Goal: Task Accomplishment & Management: Use online tool/utility

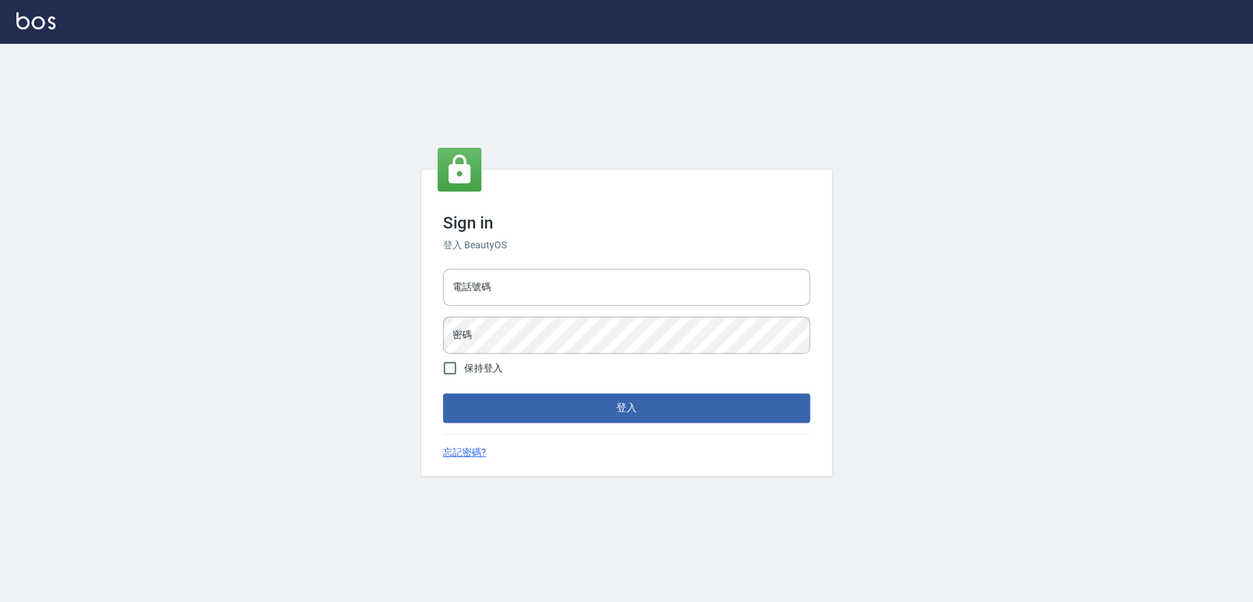
click at [514, 311] on div "電話號碼 電話號碼 密碼 密碼" at bounding box center [626, 312] width 378 height 96
click at [530, 298] on input "電話號碼" at bounding box center [626, 287] width 367 height 37
type input "0978210283"
click at [443, 394] on button "登入" at bounding box center [626, 408] width 367 height 29
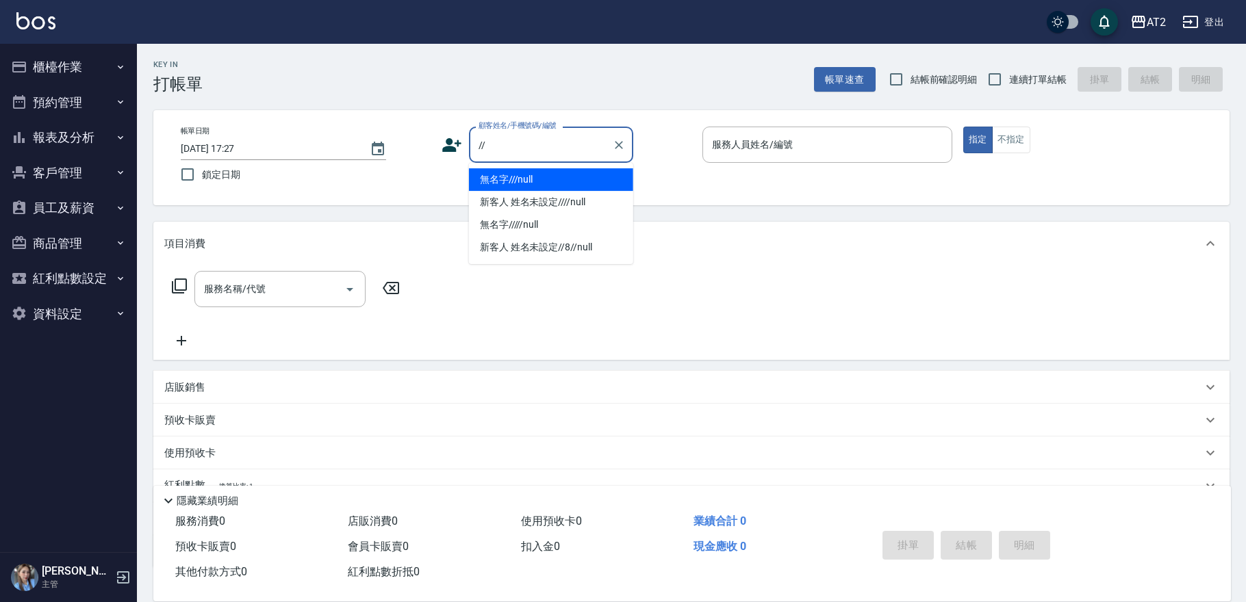
type input "無名字///null"
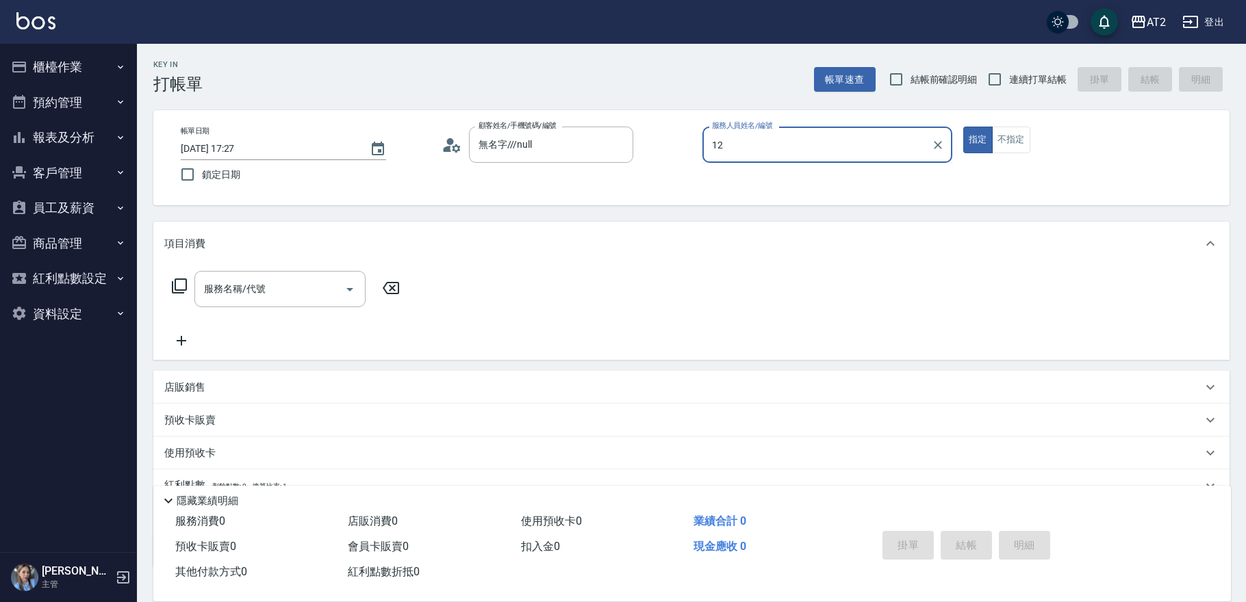
type input "12"
type button "true"
type input "新客人 姓名未設定////null"
type input "Mandy-12"
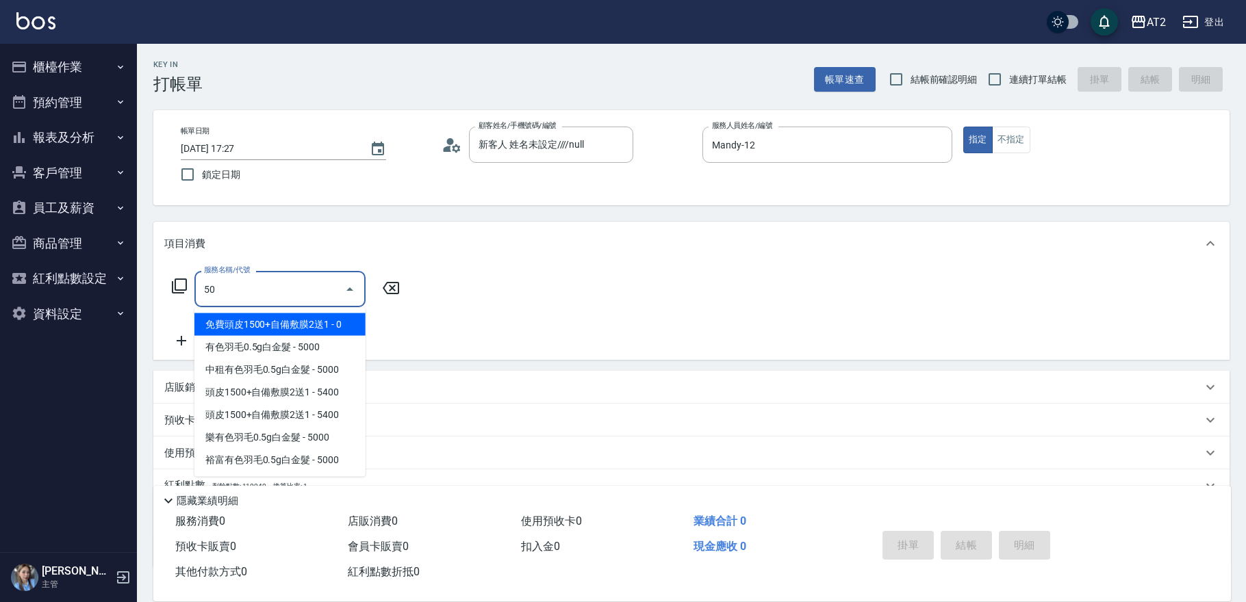
type input "501"
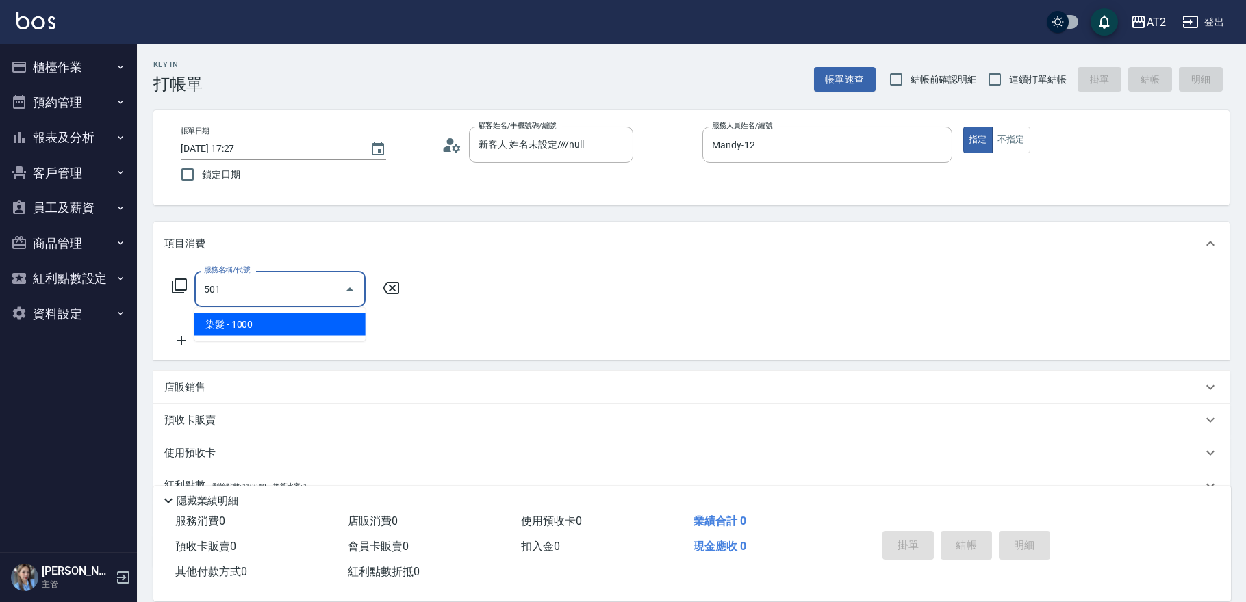
type input "100"
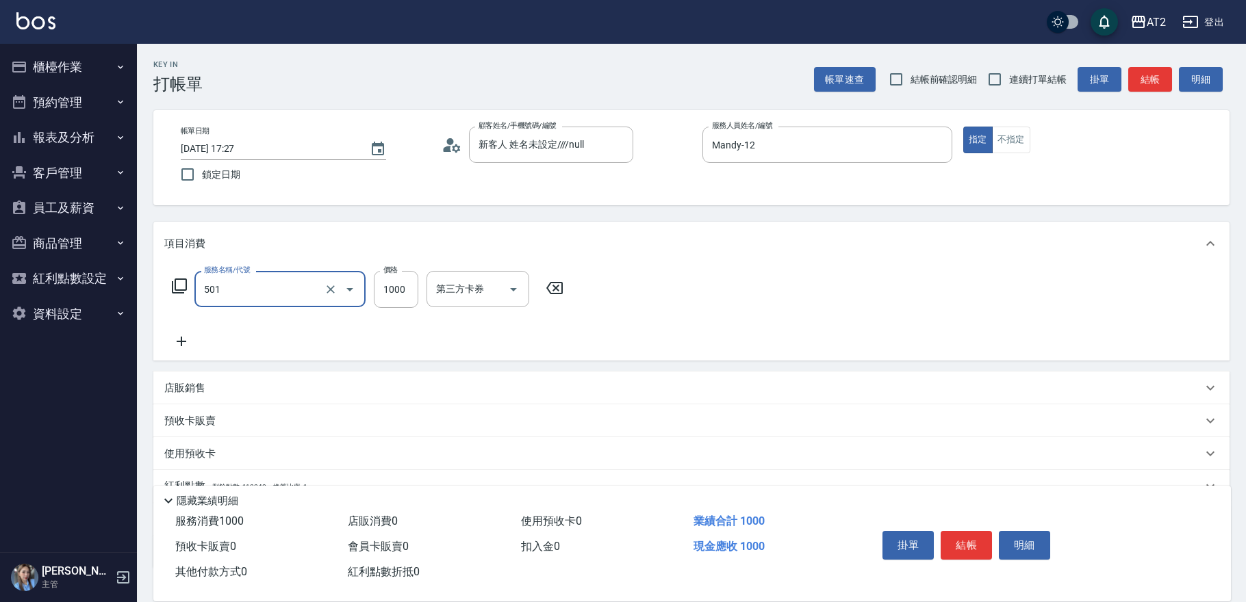
type input "染髮(501)"
type input "1"
type input "0"
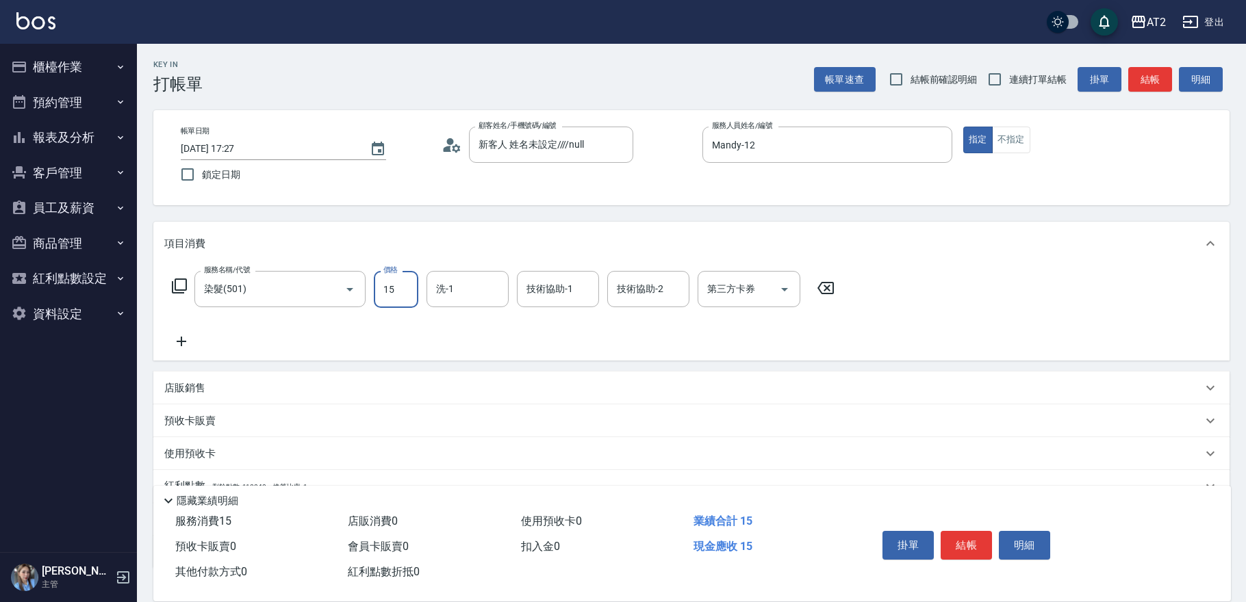
type input "150"
type input "10"
type input "1500"
type input "150"
type input "1500"
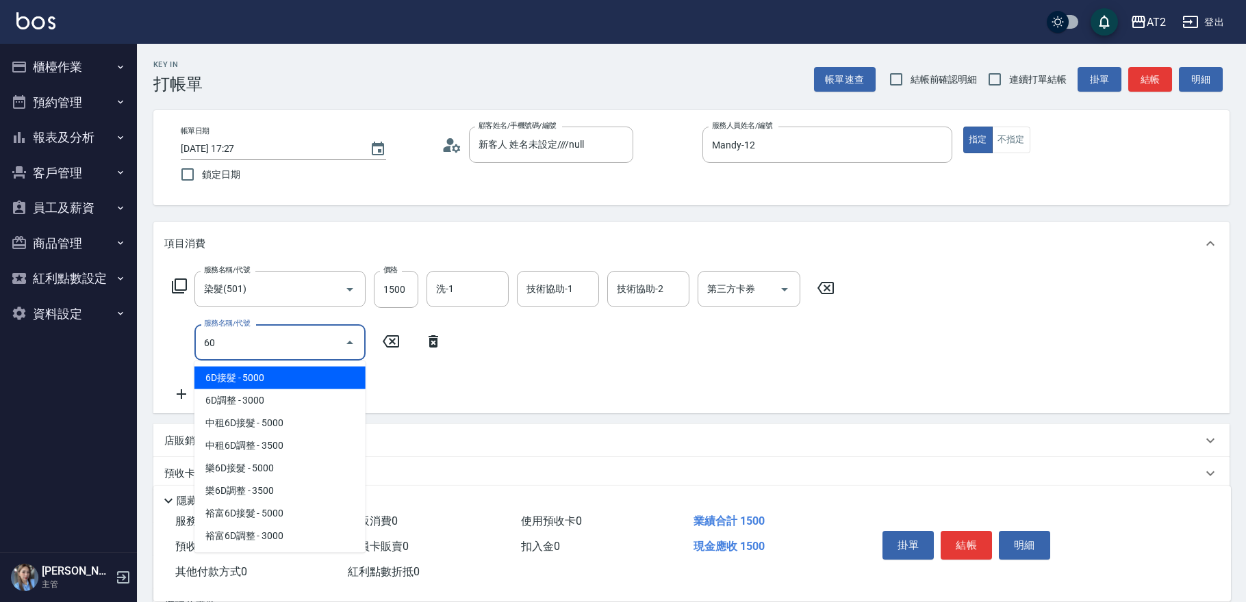
type input "601"
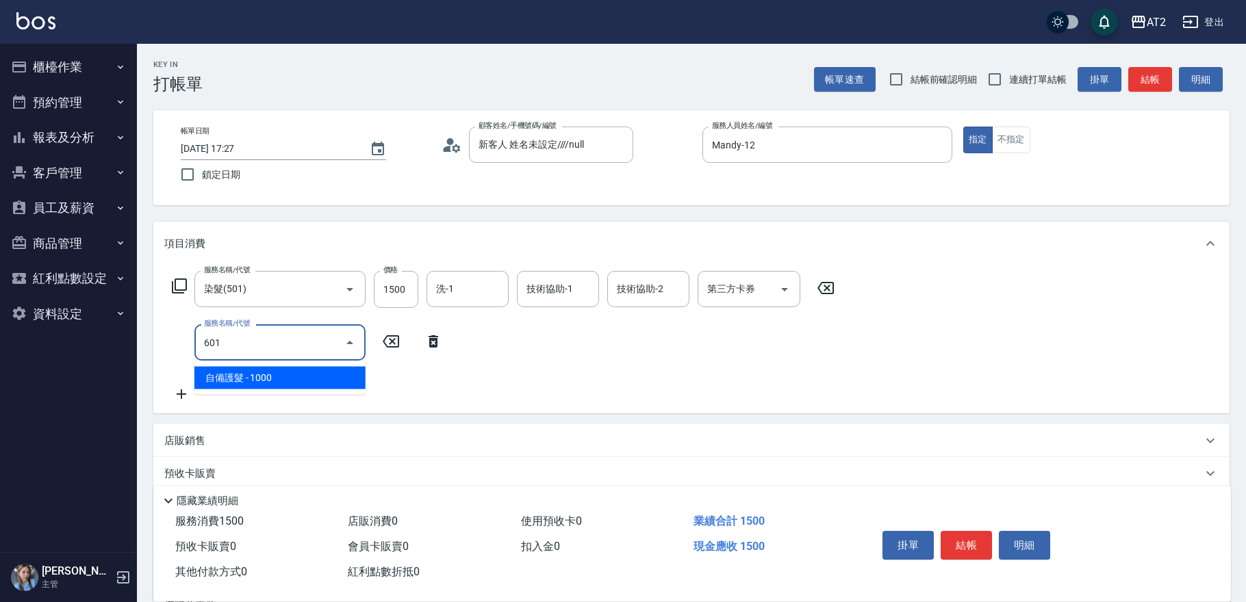
type input "250"
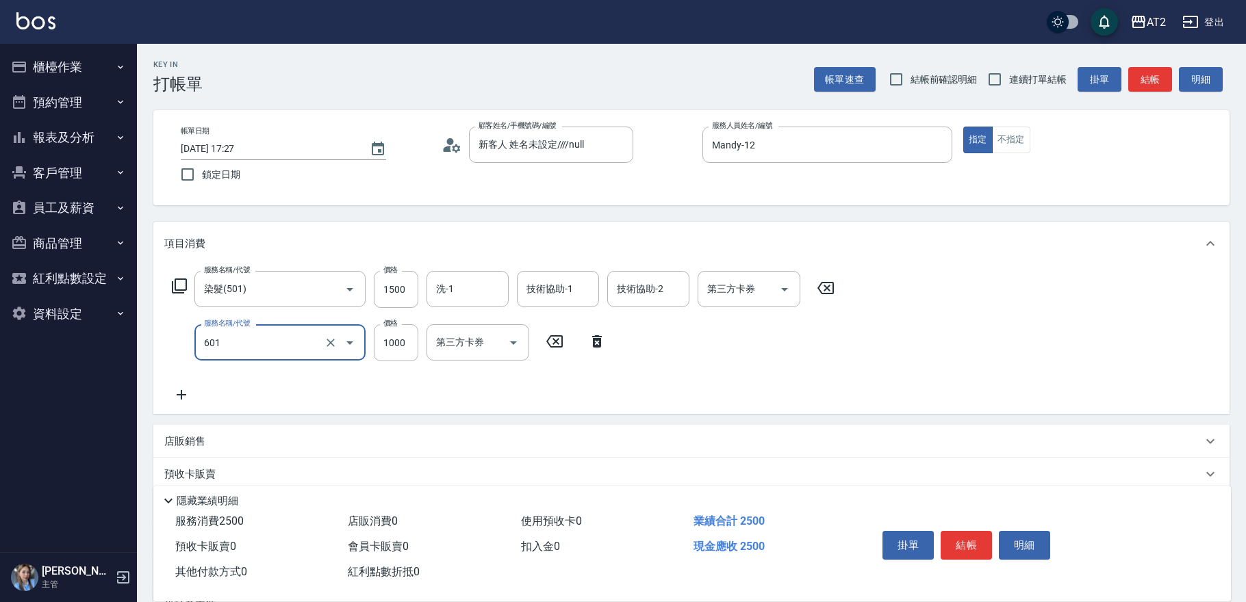
type input "自備護髮(601)"
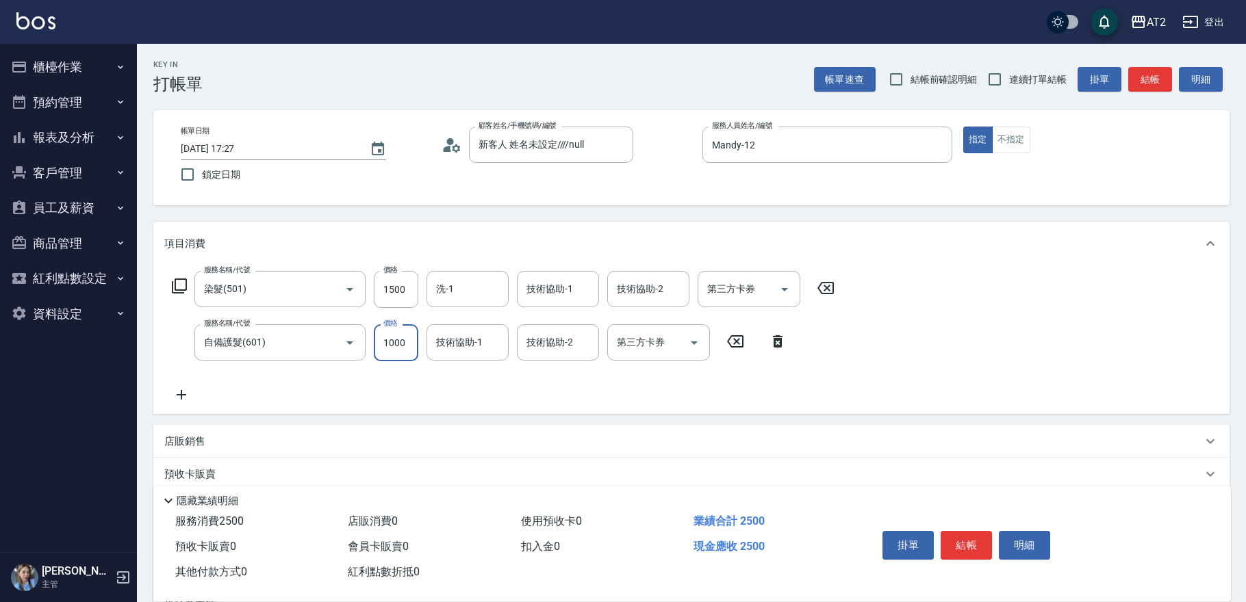
type input "2"
type input "150"
type input "250"
type input "170"
type input "2500"
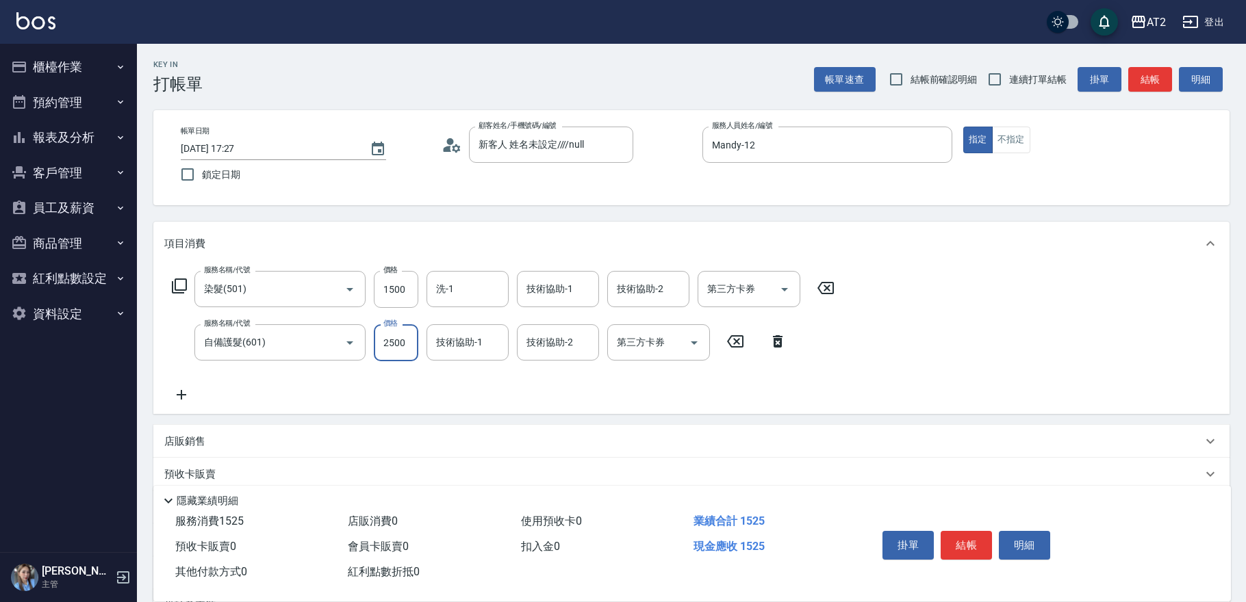
type input "400"
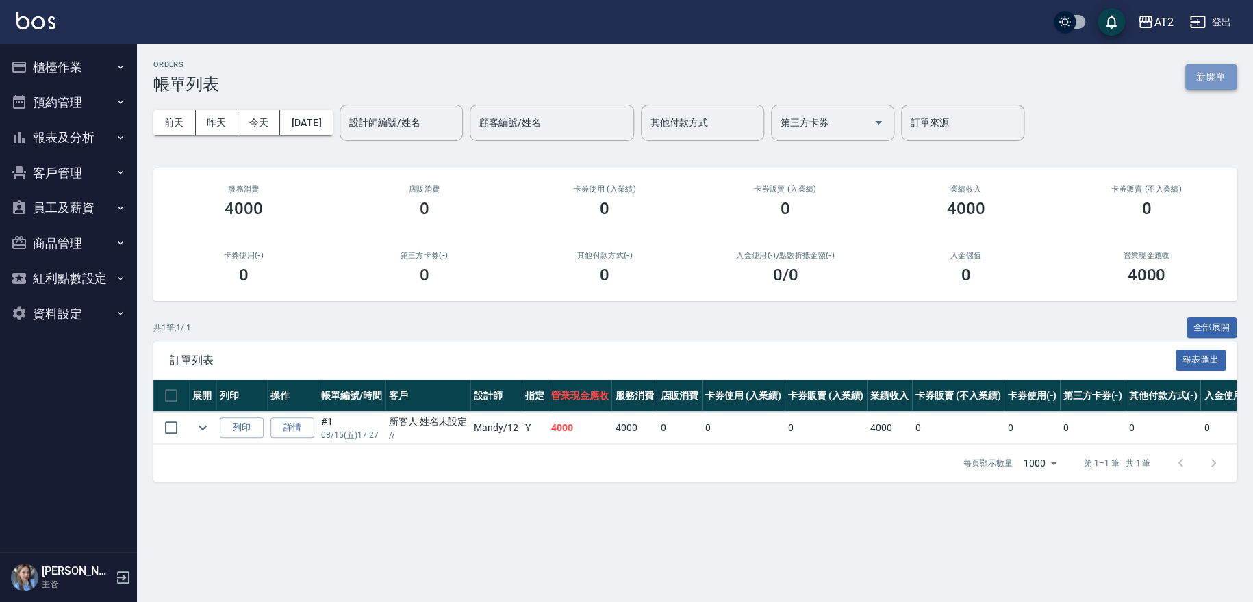
click at [1226, 77] on button "新開單" at bounding box center [1210, 76] width 51 height 25
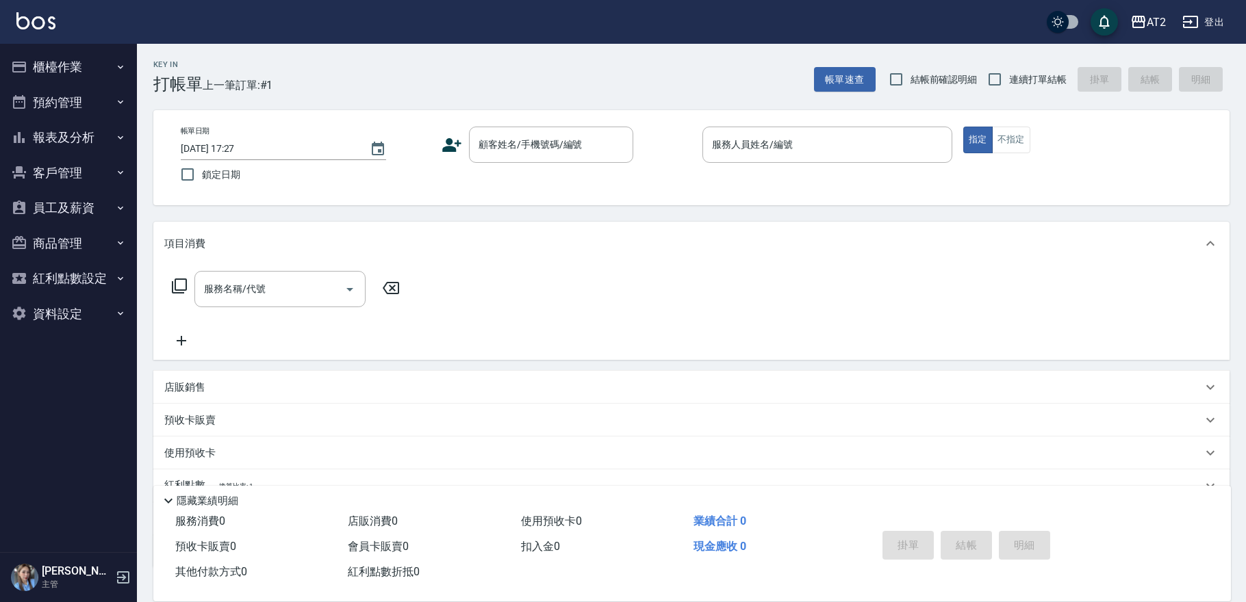
click at [1036, 86] on span "連續打單結帳" at bounding box center [1037, 80] width 57 height 14
click at [1009, 86] on input "連續打單結帳" at bounding box center [994, 79] width 29 height 29
checkbox input "true"
click at [552, 138] on input "顧客姓名/手機號碼/編號" at bounding box center [540, 145] width 131 height 24
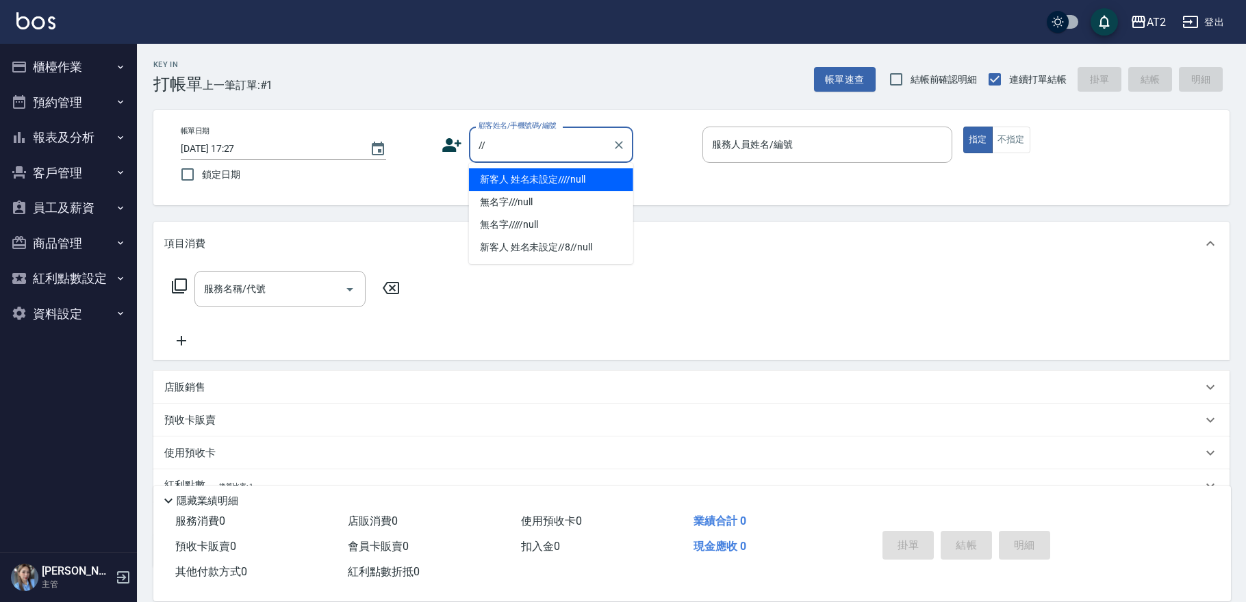
type input "新客人 姓名未設定////null"
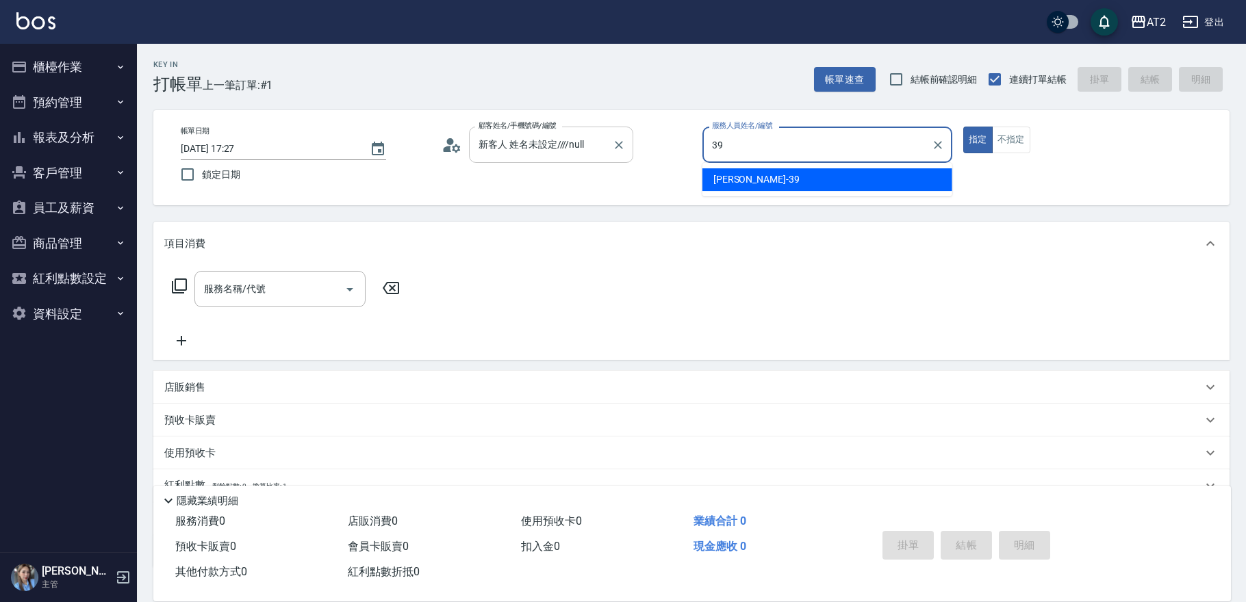
type input "Molly-39"
type button "true"
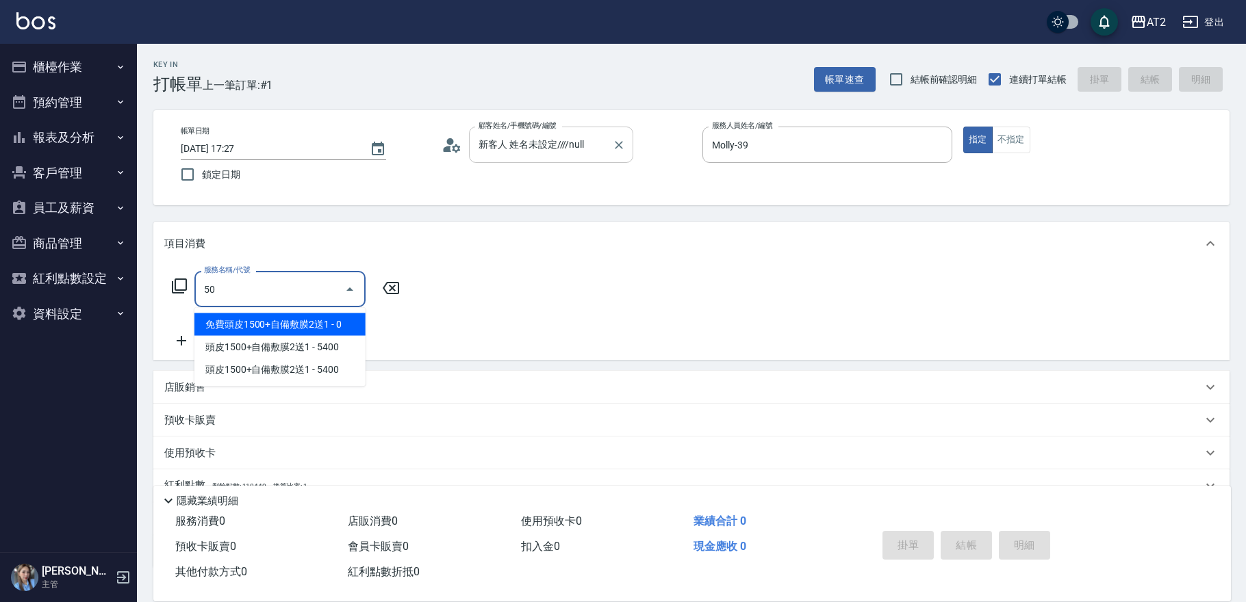
type input "501"
type input "100"
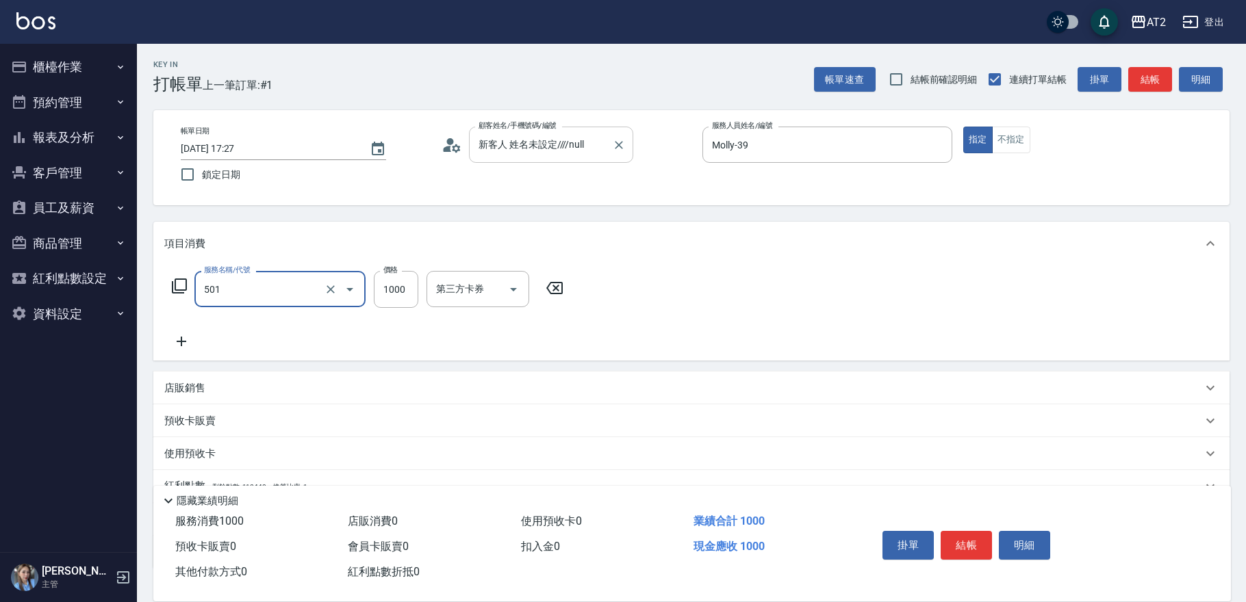
type input "染髮(501)"
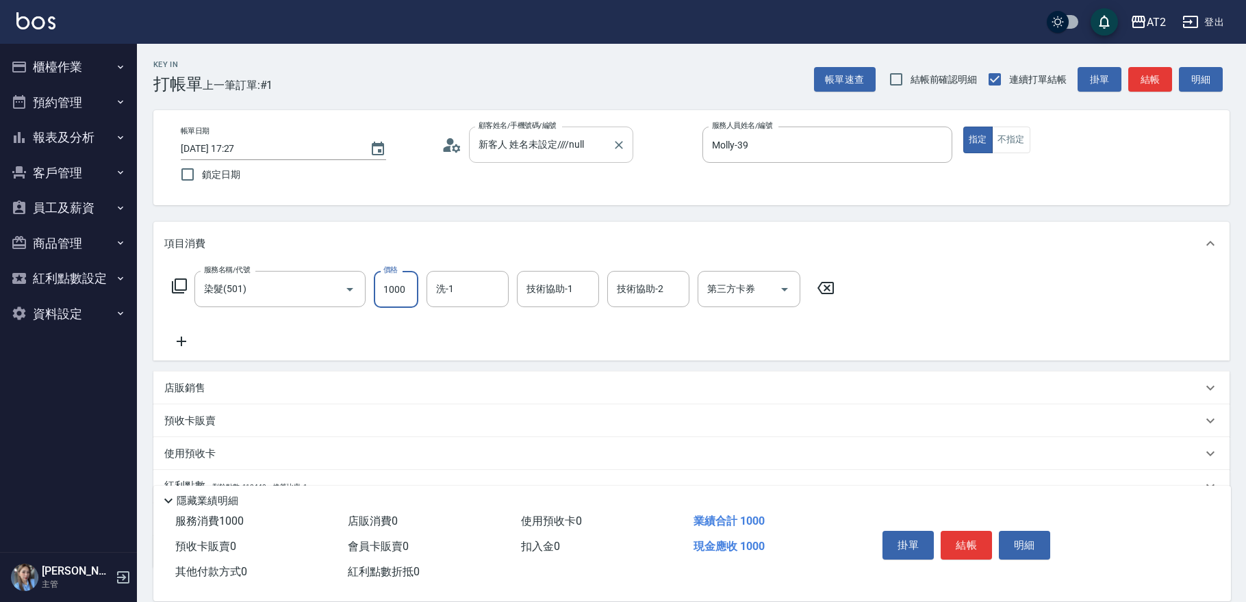
type input "1"
type input "0"
type input "18"
type input "10"
type input "1880"
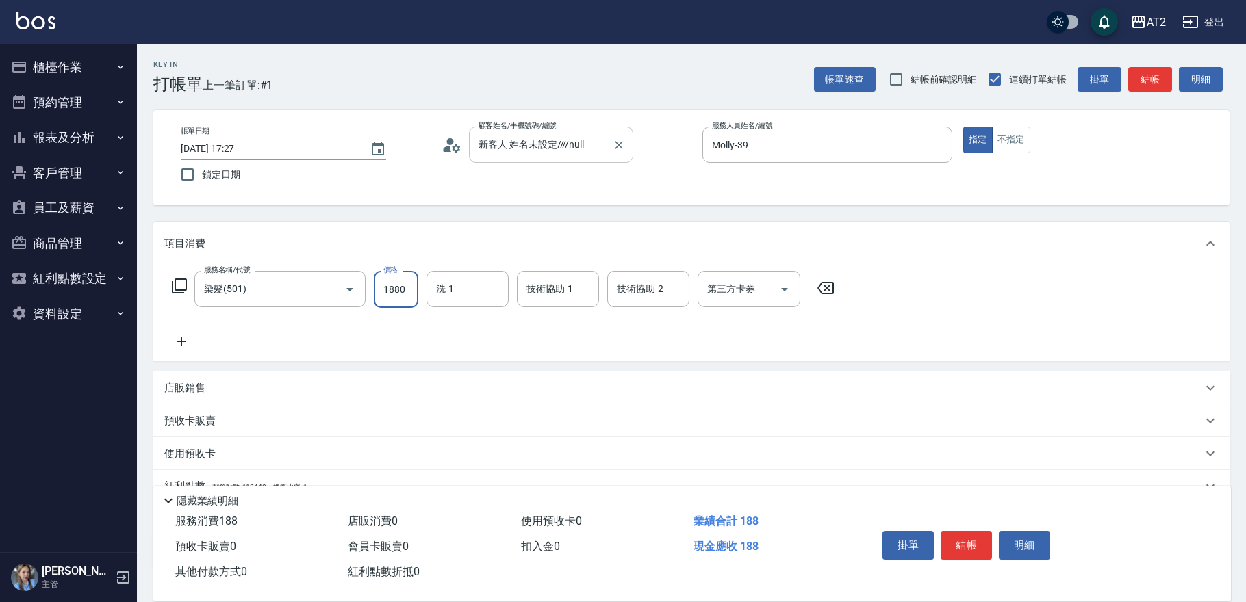
type input "180"
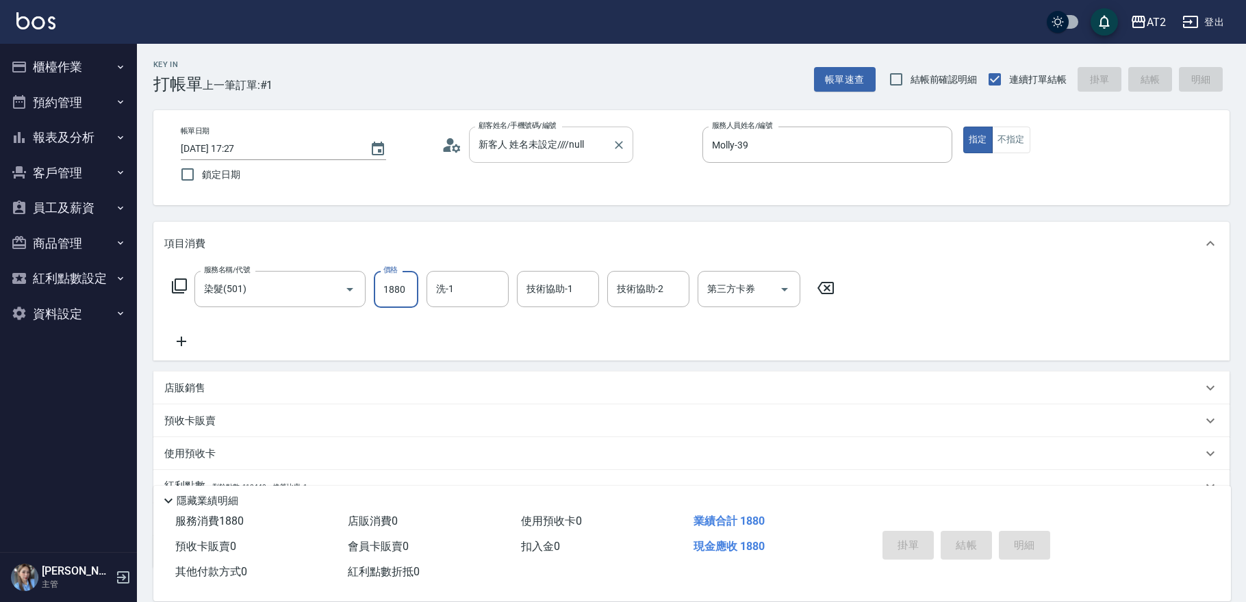
type input "0"
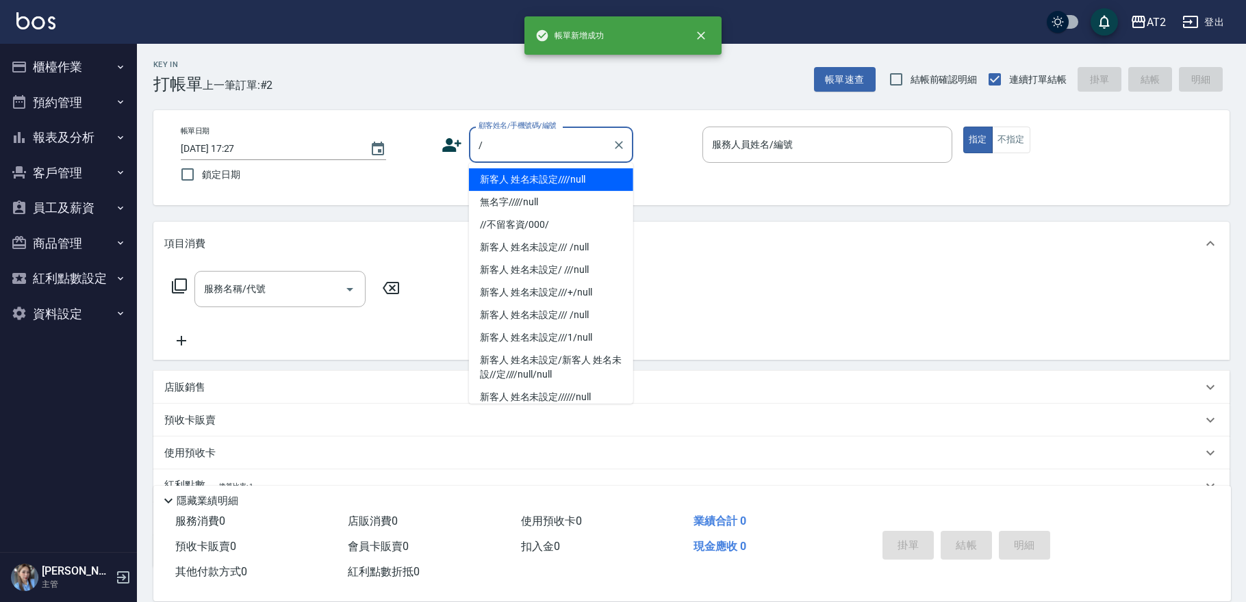
type input "新客人 姓名未設定////null"
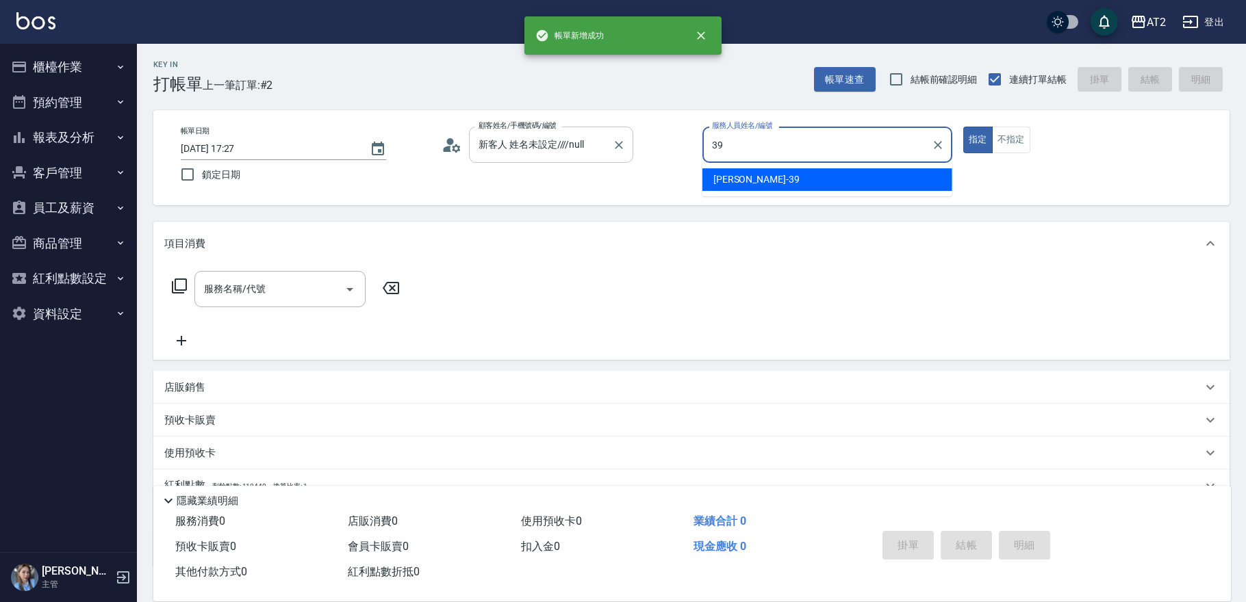
type input "Molly-39"
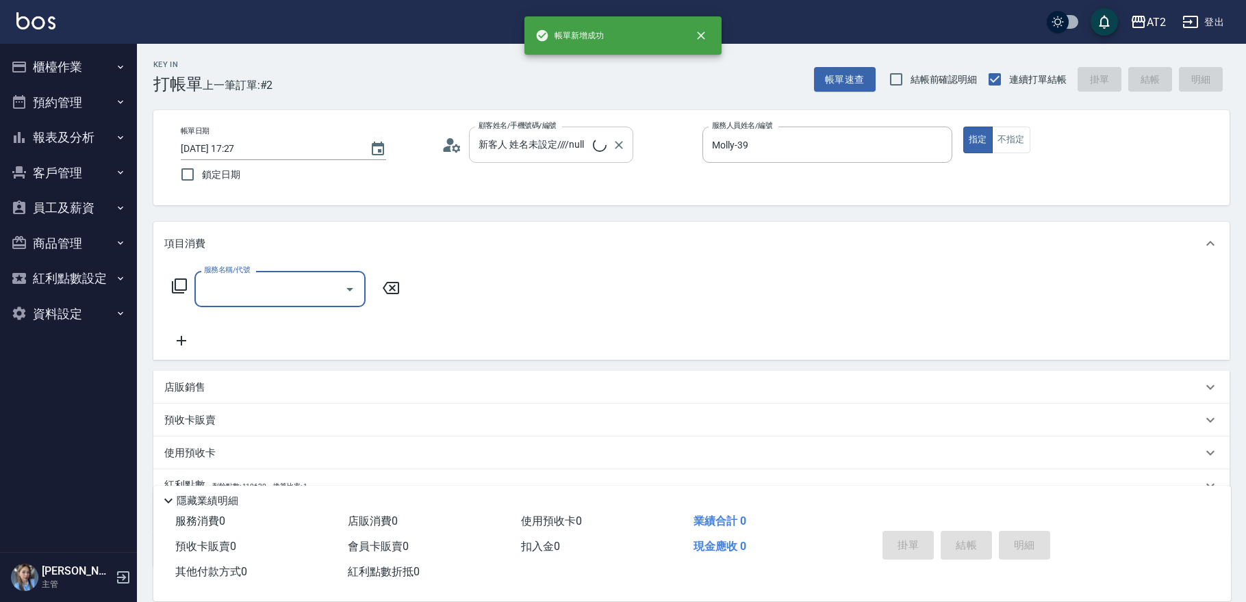
type input "無名字///null"
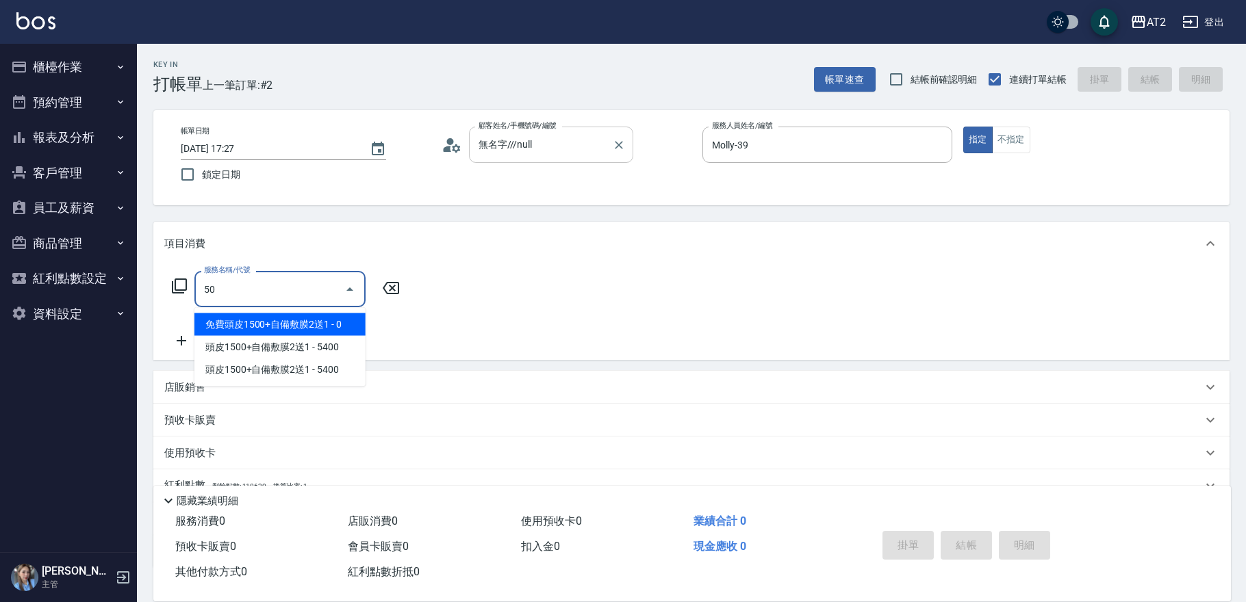
type input "501"
type input "100"
type input "染髮(501)"
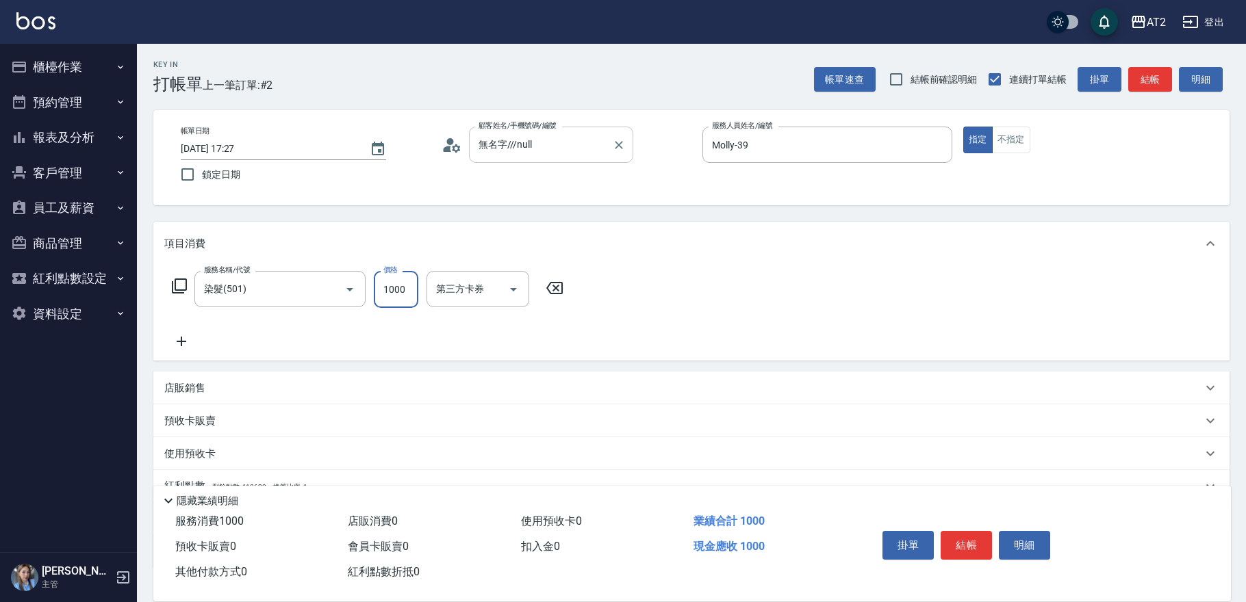
type input "1"
type input "0"
type input "158"
type input "10"
type input "1580"
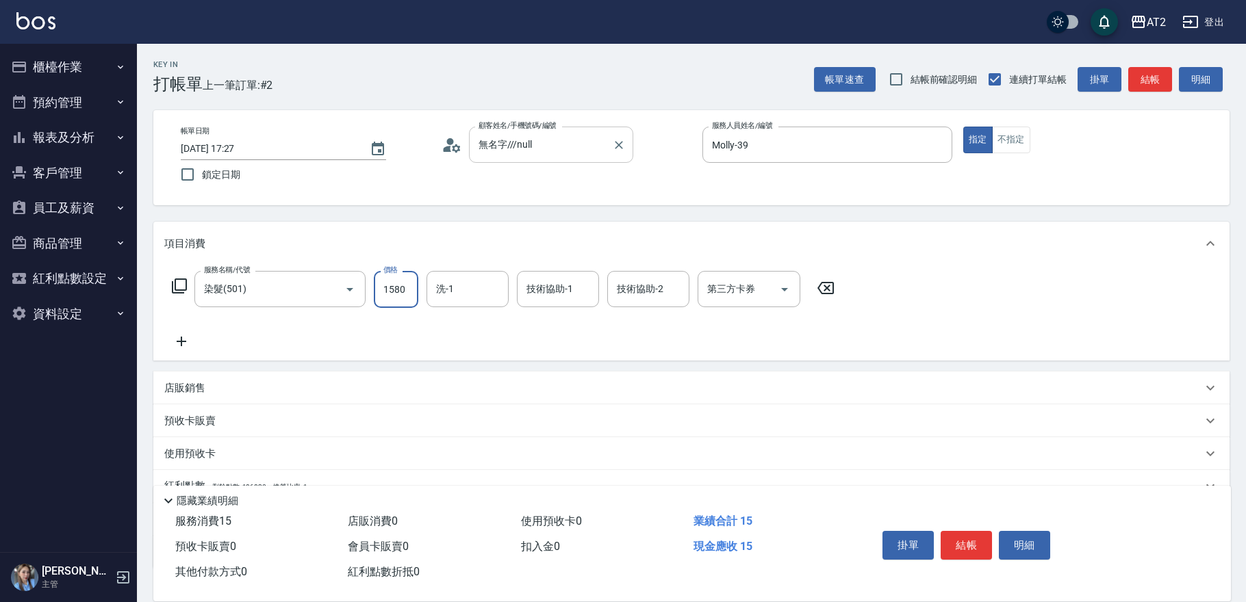
type input "150"
type input "1580"
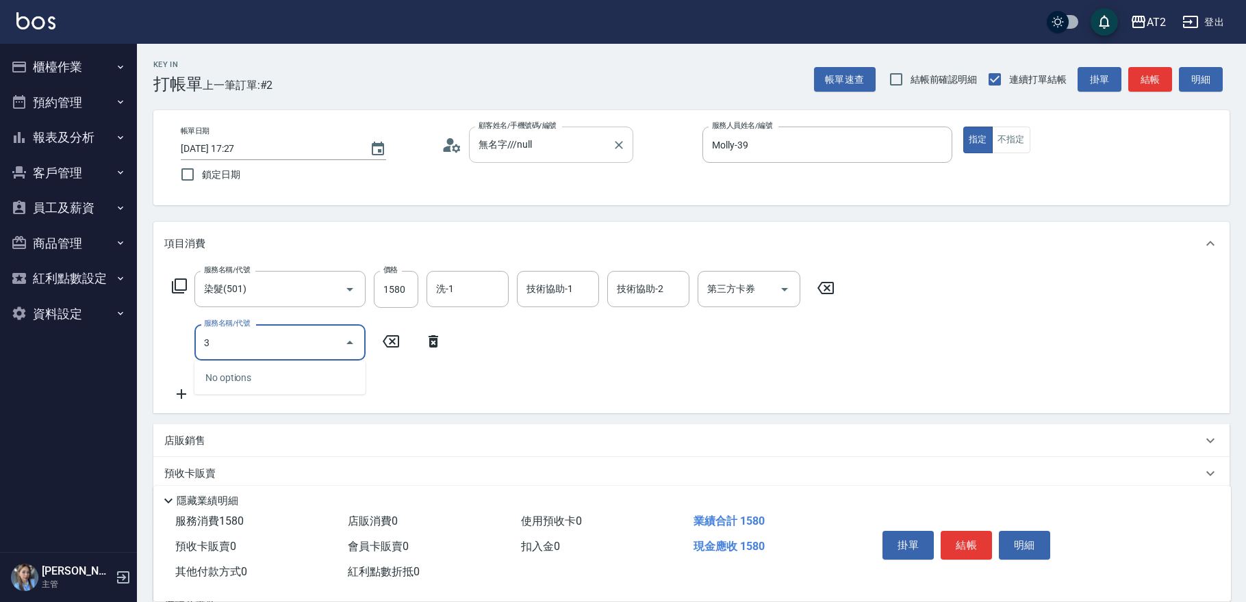
type input "免費年終頭皮3送1(113)"
type input "150"
type input "601"
type input "250"
type input "自備護髮(601)"
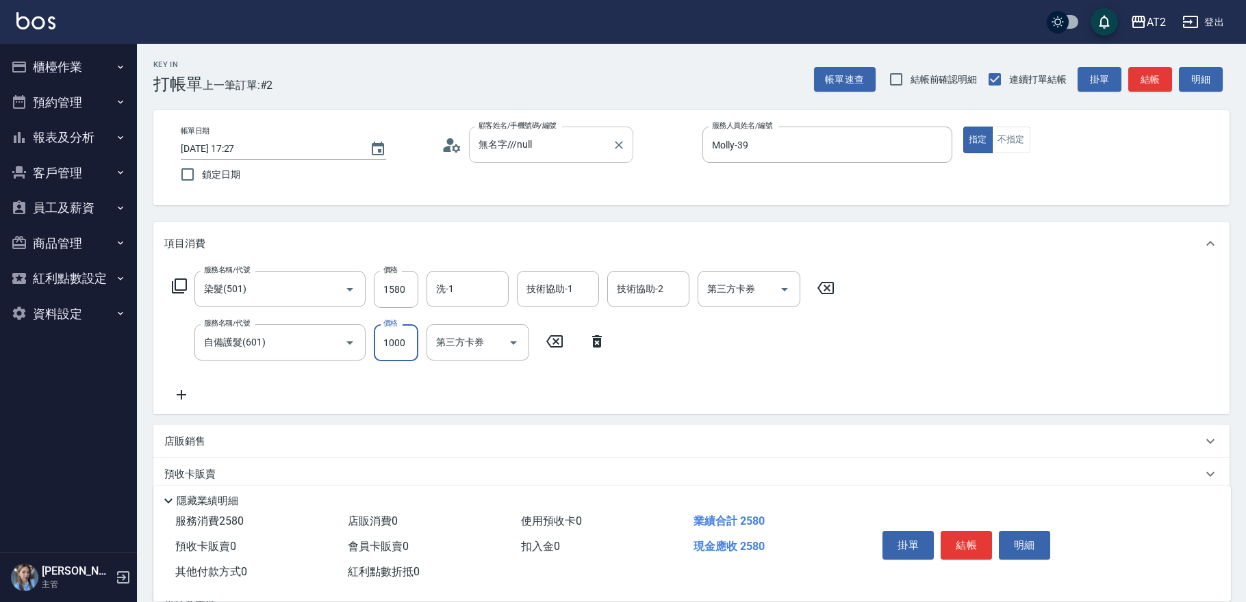
type input "2"
type input "150"
click at [398, 353] on input "2" at bounding box center [396, 342] width 44 height 37
type input "23"
type input "160"
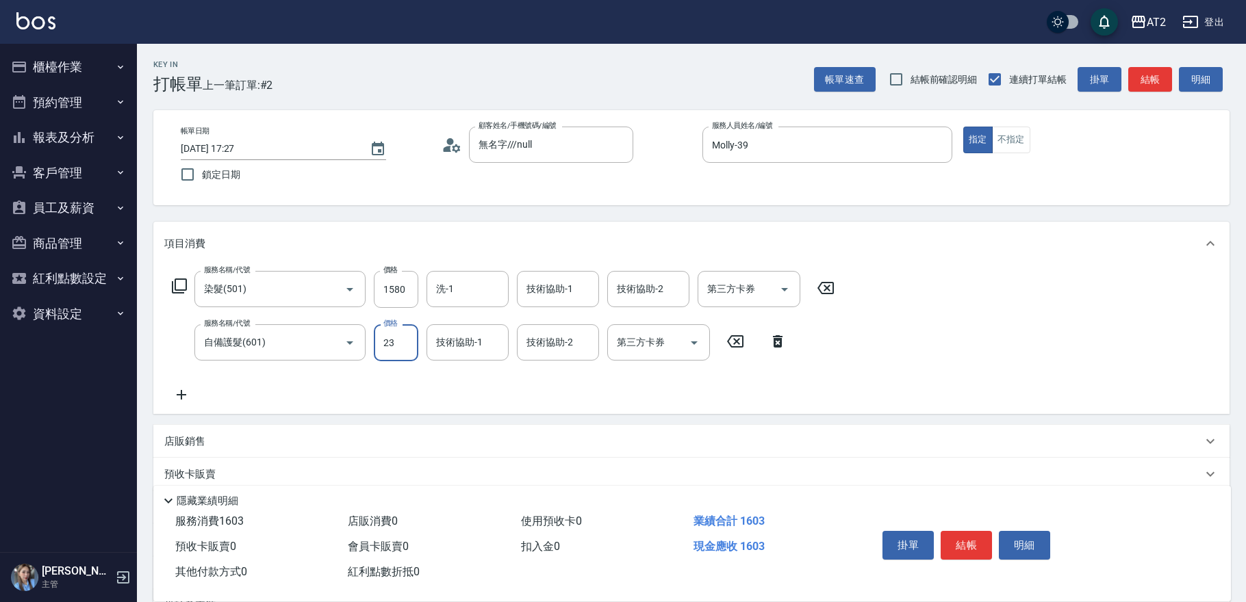
type input "231"
type input "180"
type input "2313"
type input "380"
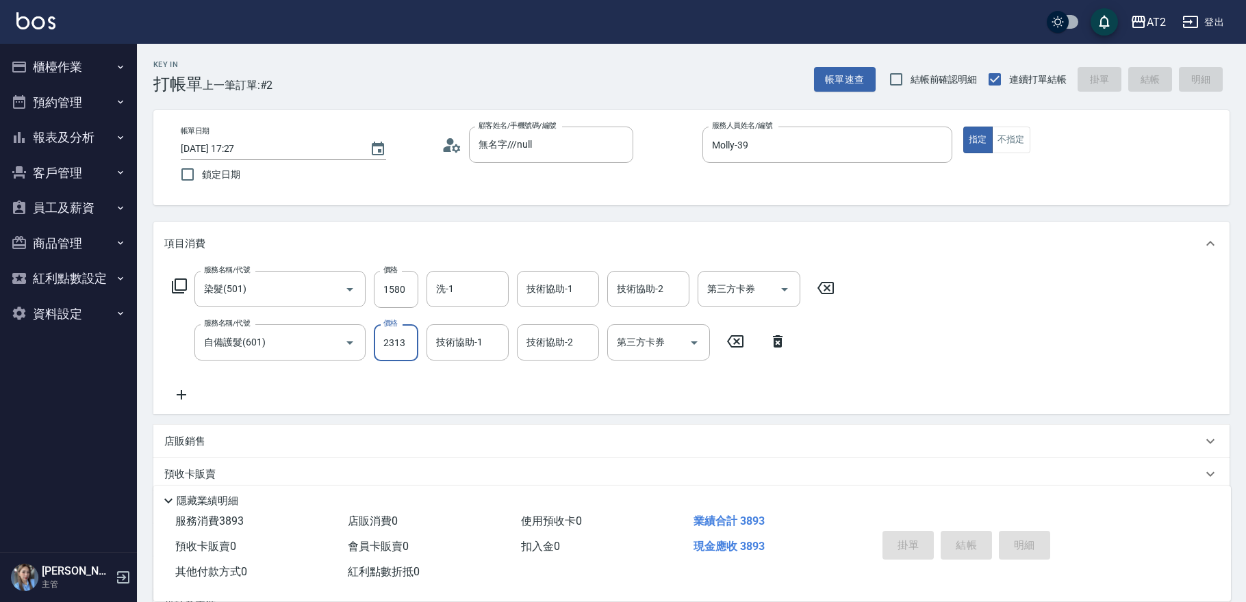
type input "0"
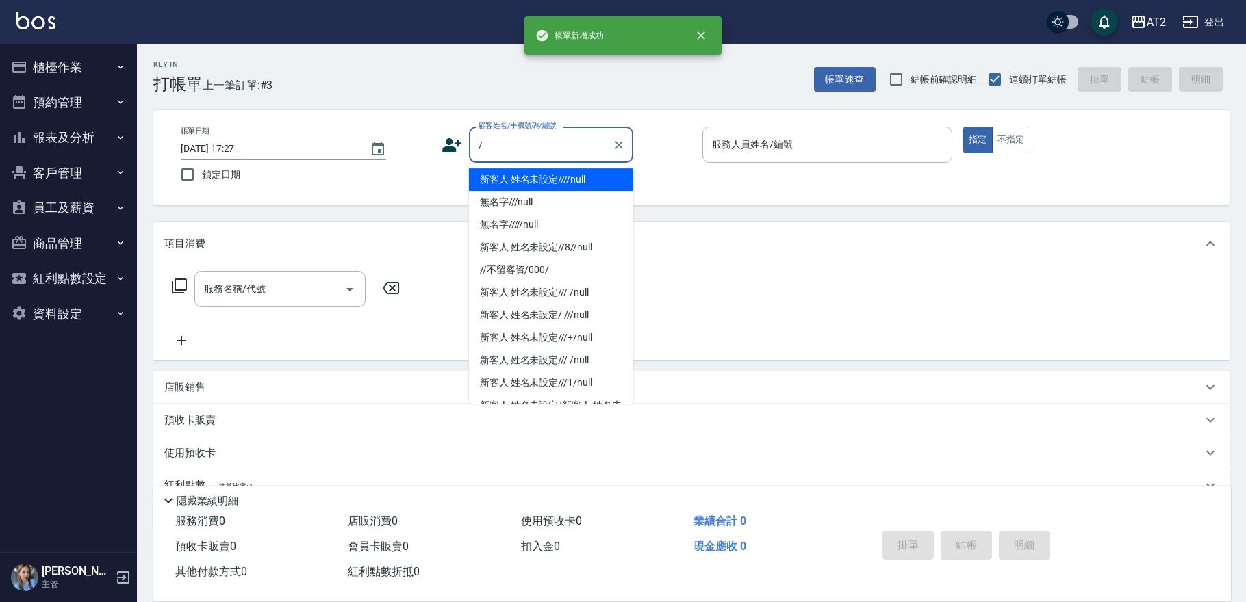
type input "新客人 姓名未設定////null"
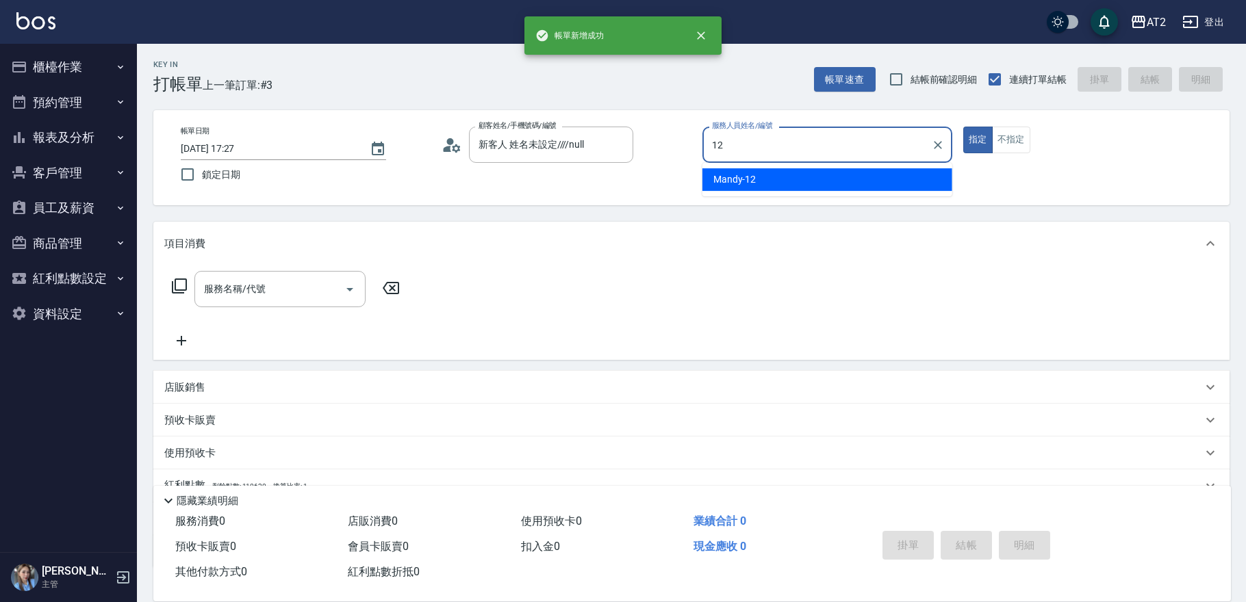
type input "Mandy-12"
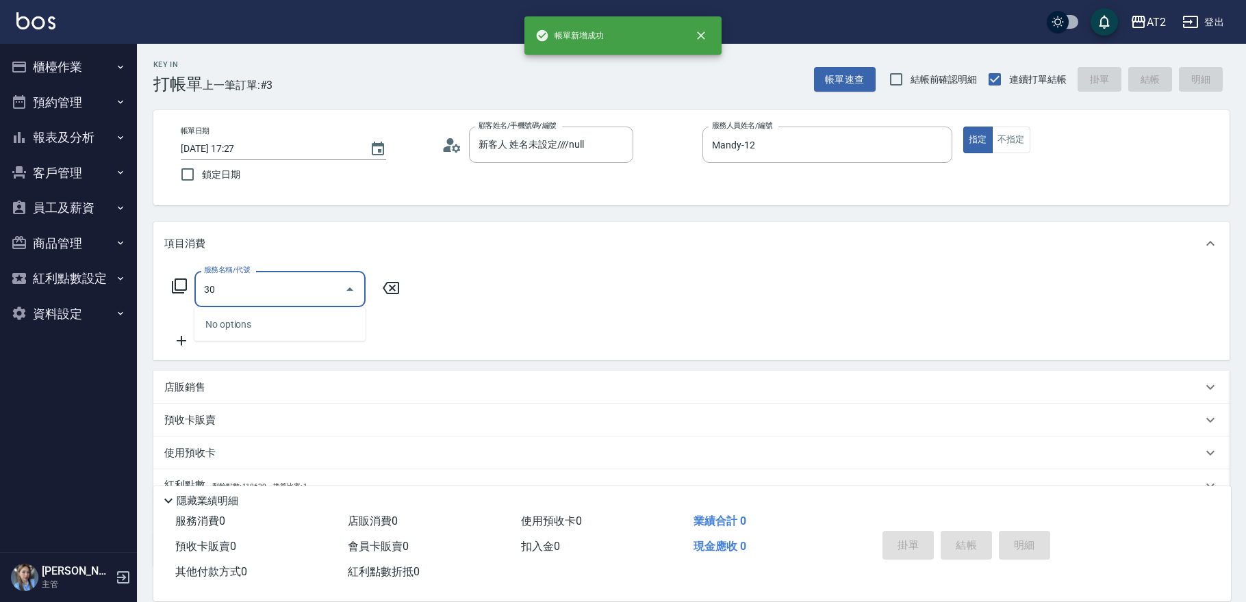
type input "301"
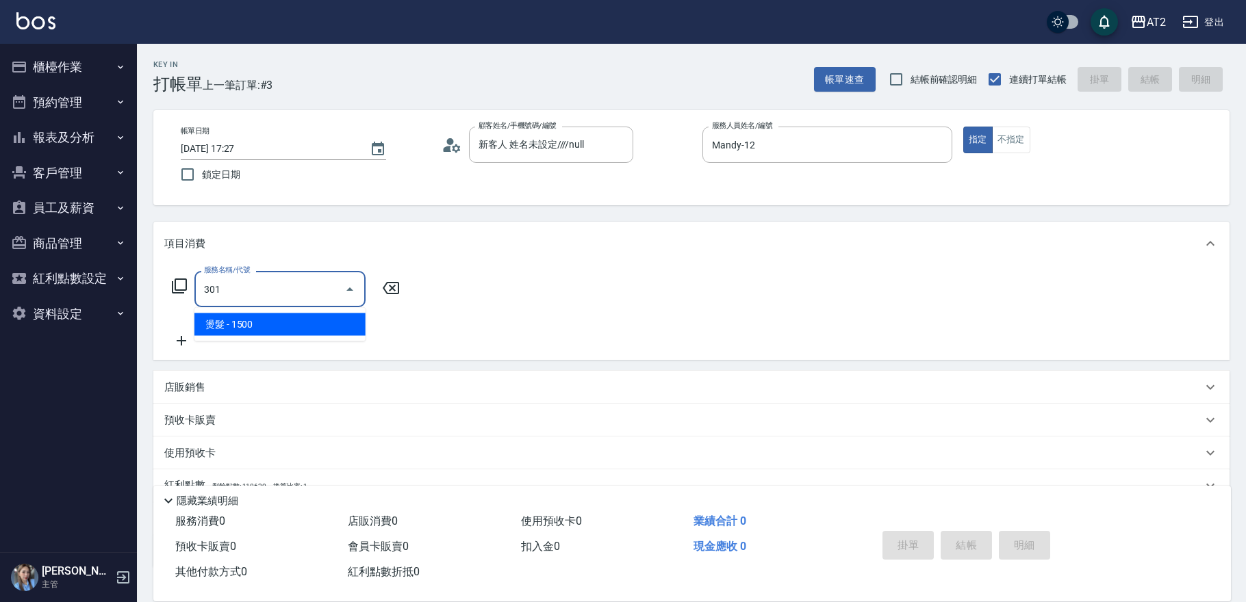
type input "150"
type input "燙髮(301)"
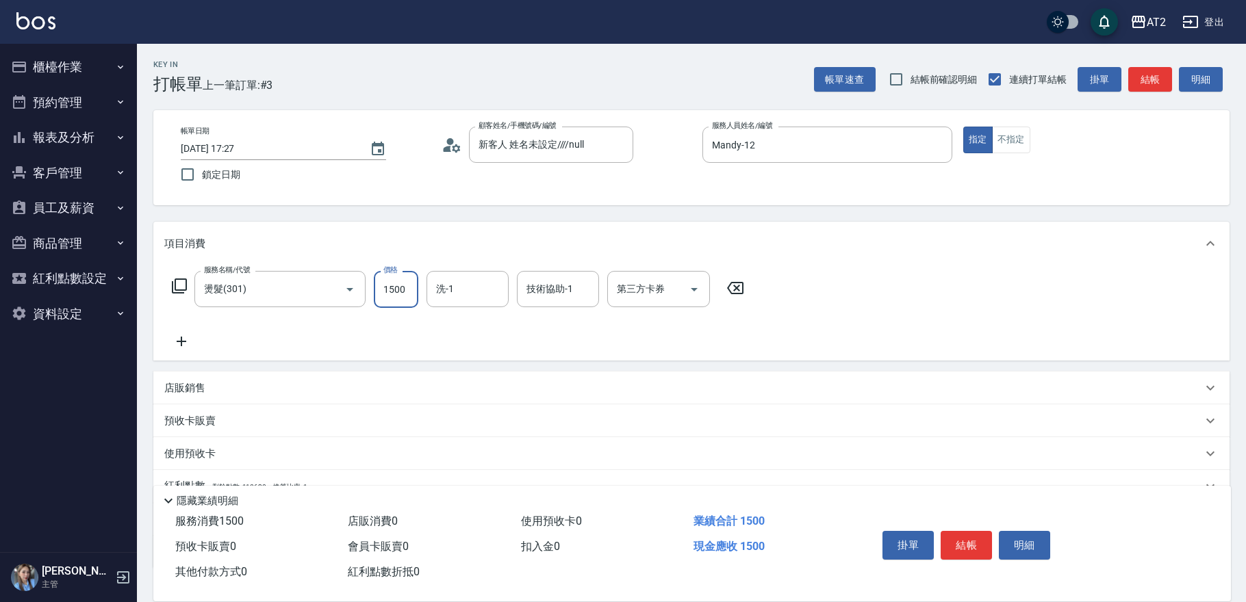
type input "1"
type input "0"
type input "160"
type input "10"
type input "1600"
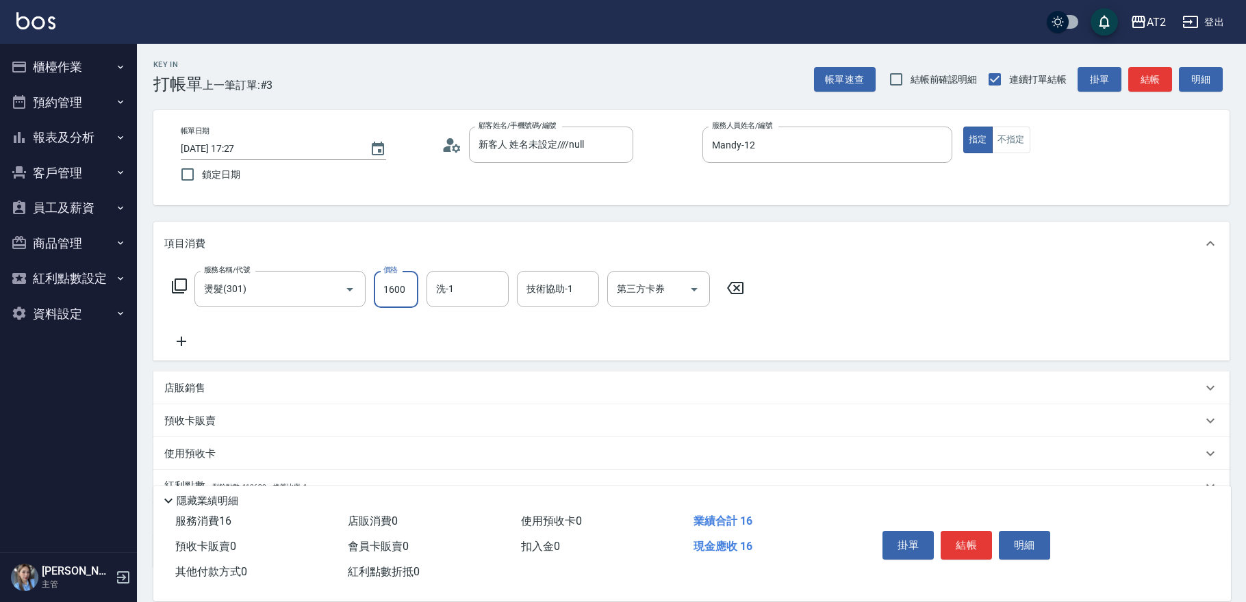
type input "160"
type input "1600"
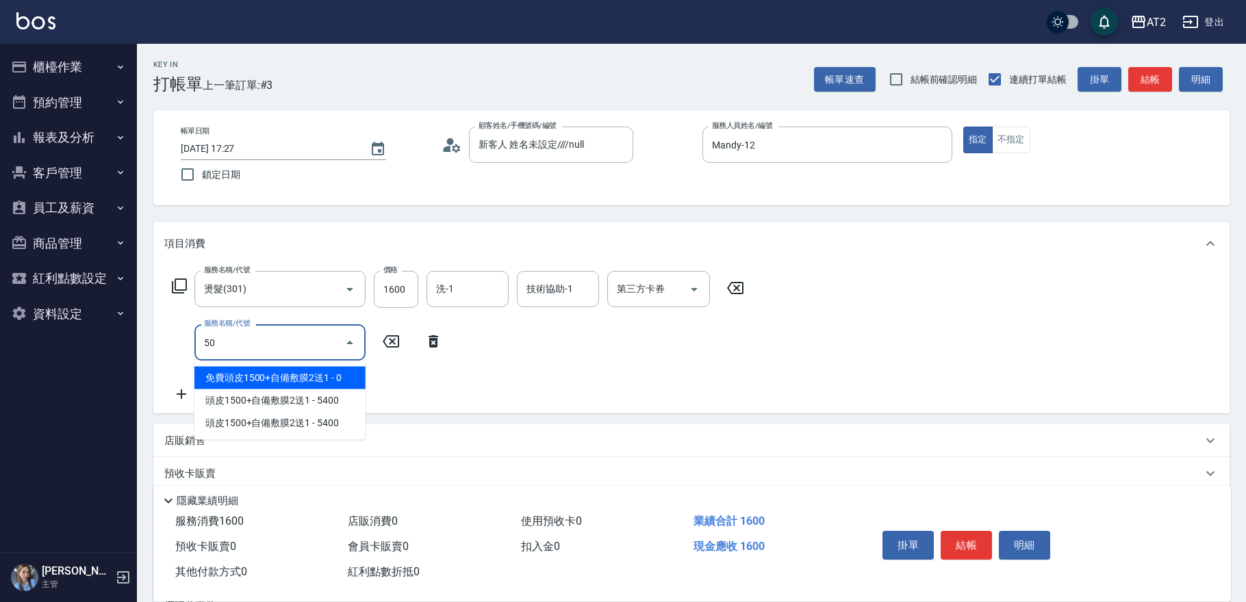
type input "501"
type input "260"
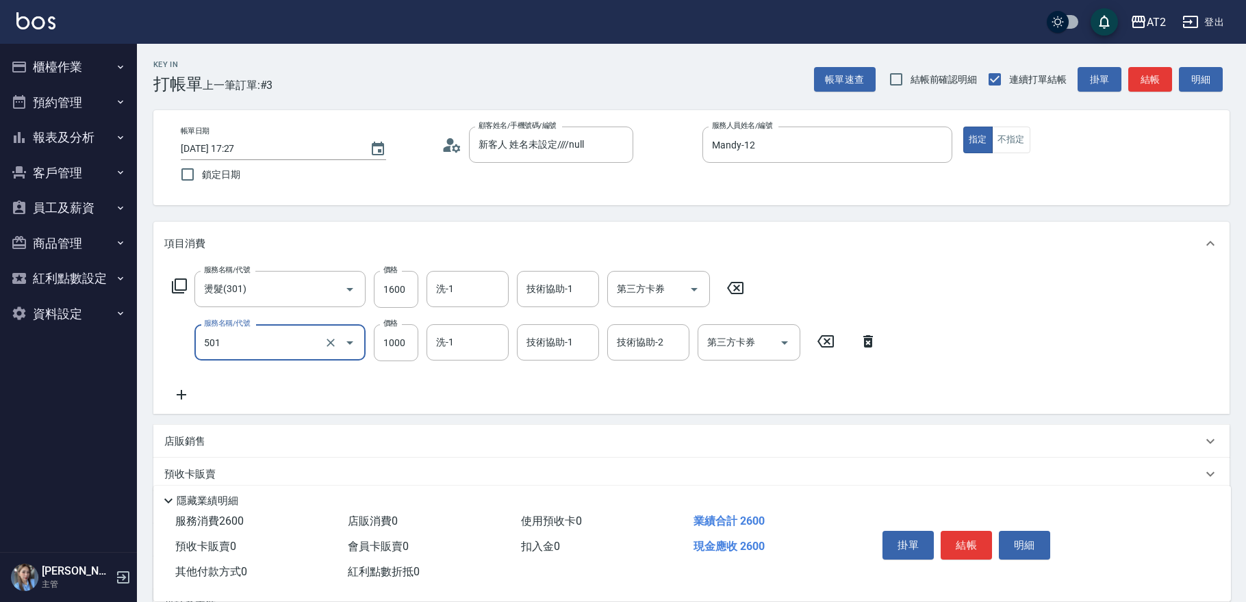
type input "染髮(501)"
type input "1"
type input "160"
type input "150"
type input "310"
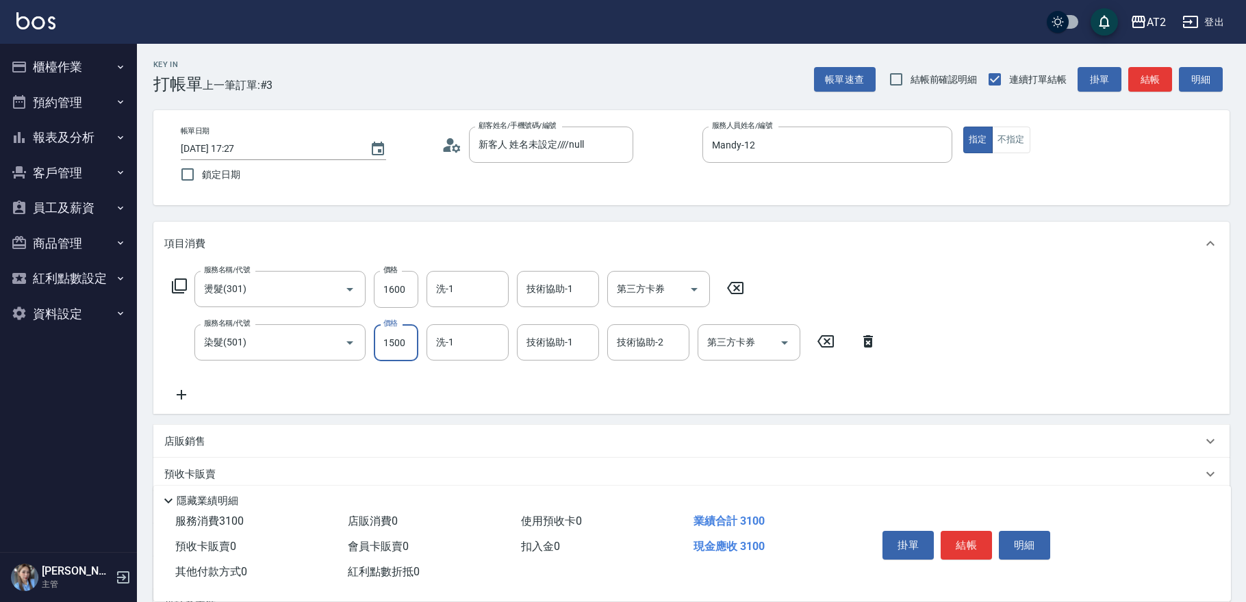
type input "1500"
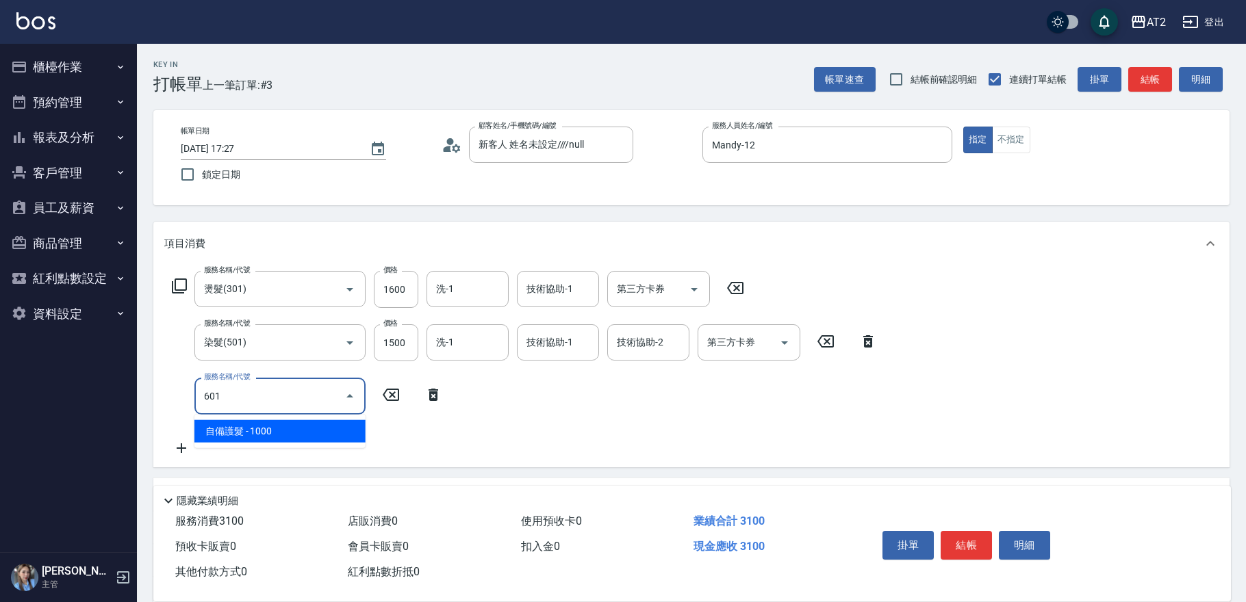
type input "601"
type input "410"
type input "自備護髮(601)"
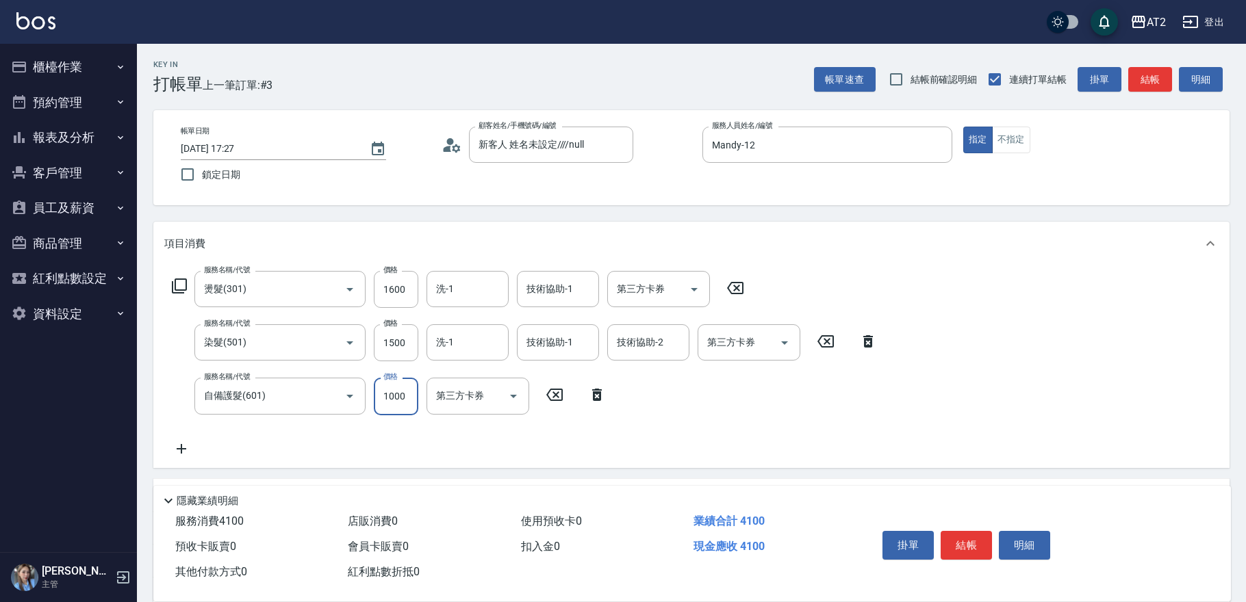
type input "2"
type input "310"
type input "250"
type input "330"
type input "2500"
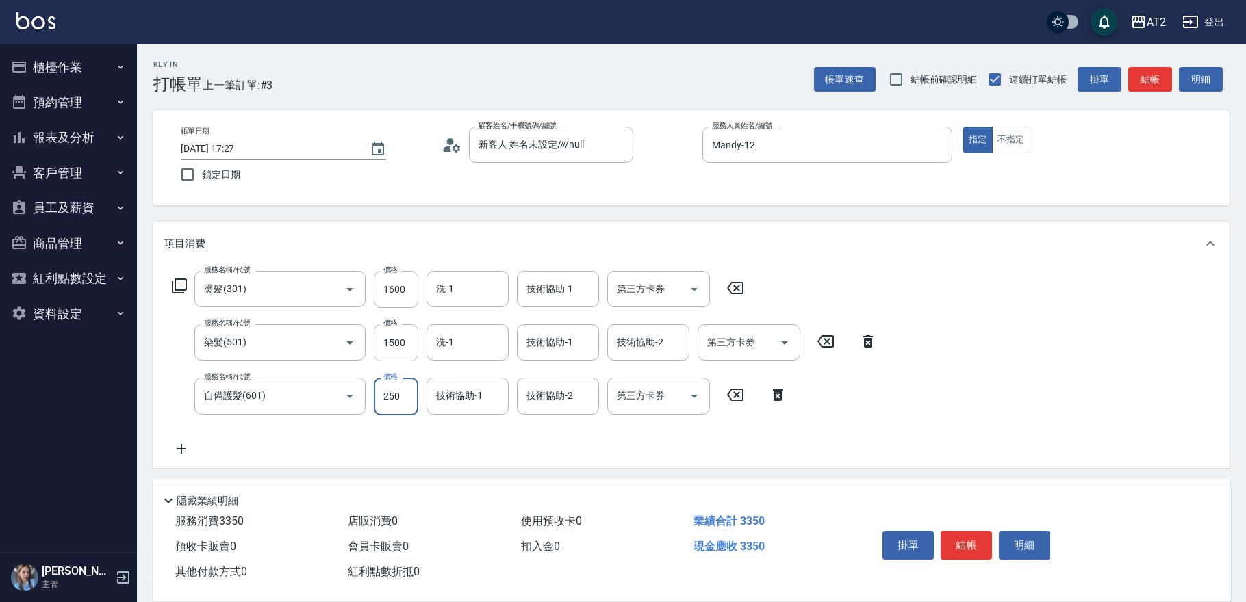
type input "560"
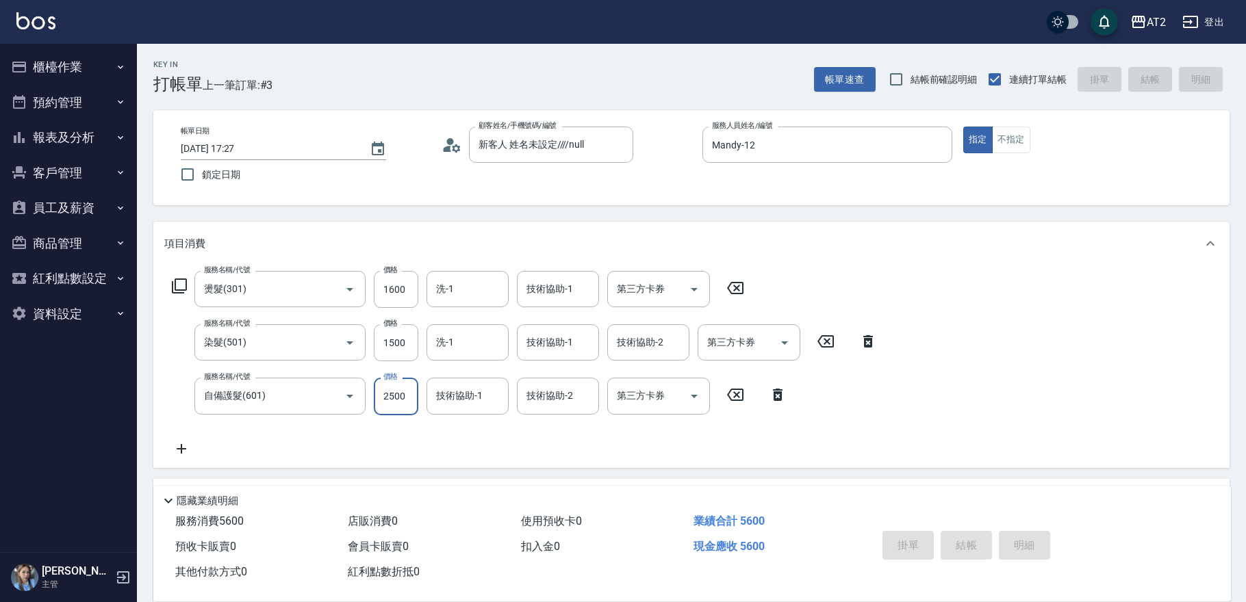
type input "0"
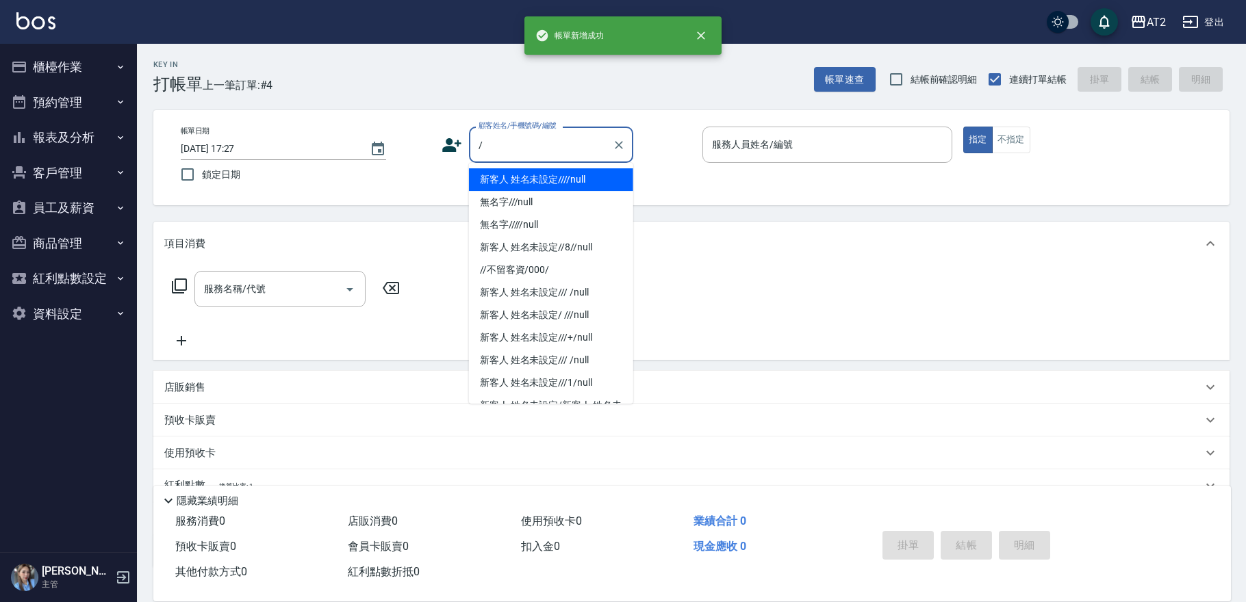
type input "新客人 姓名未設定////null"
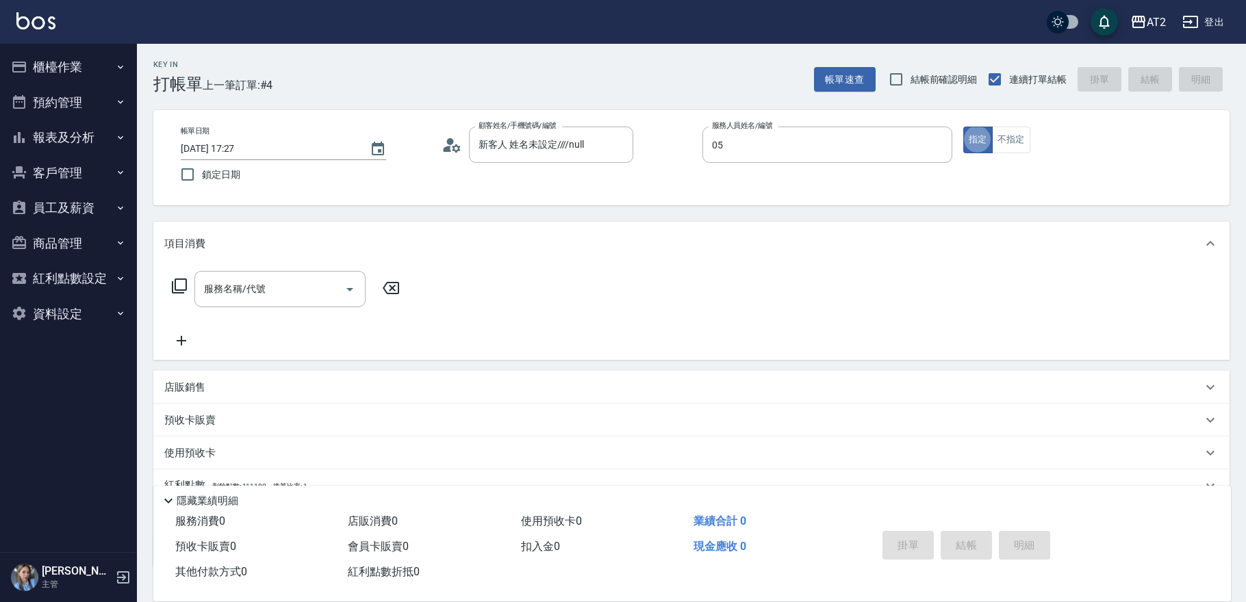
type input "[PERSON_NAME]-05"
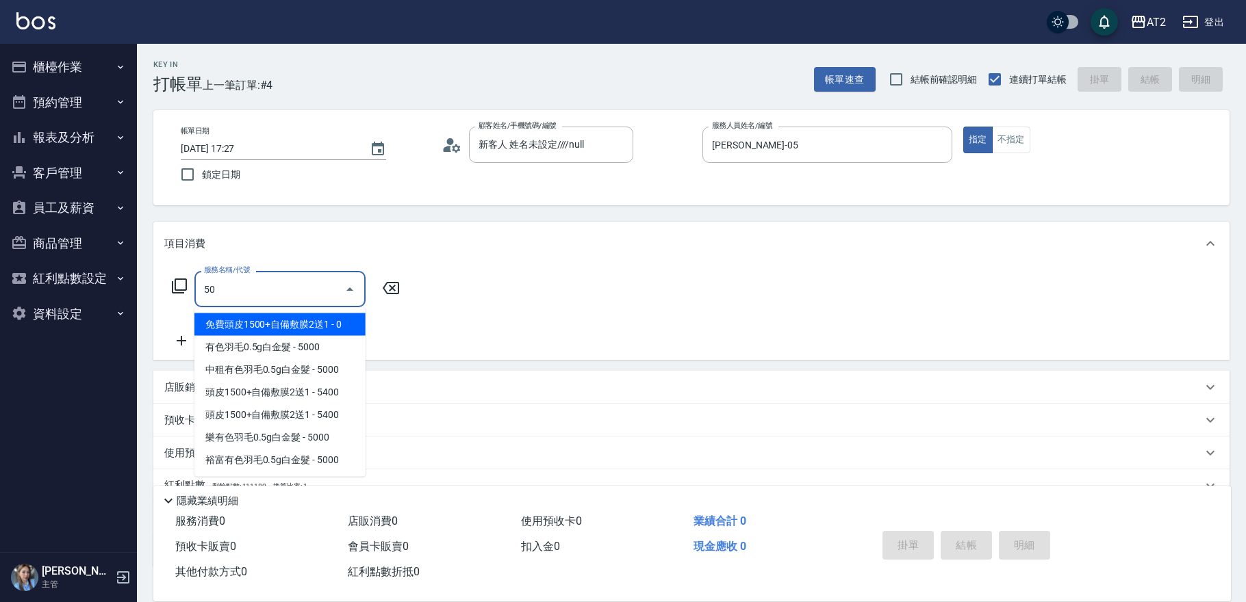
type input "501"
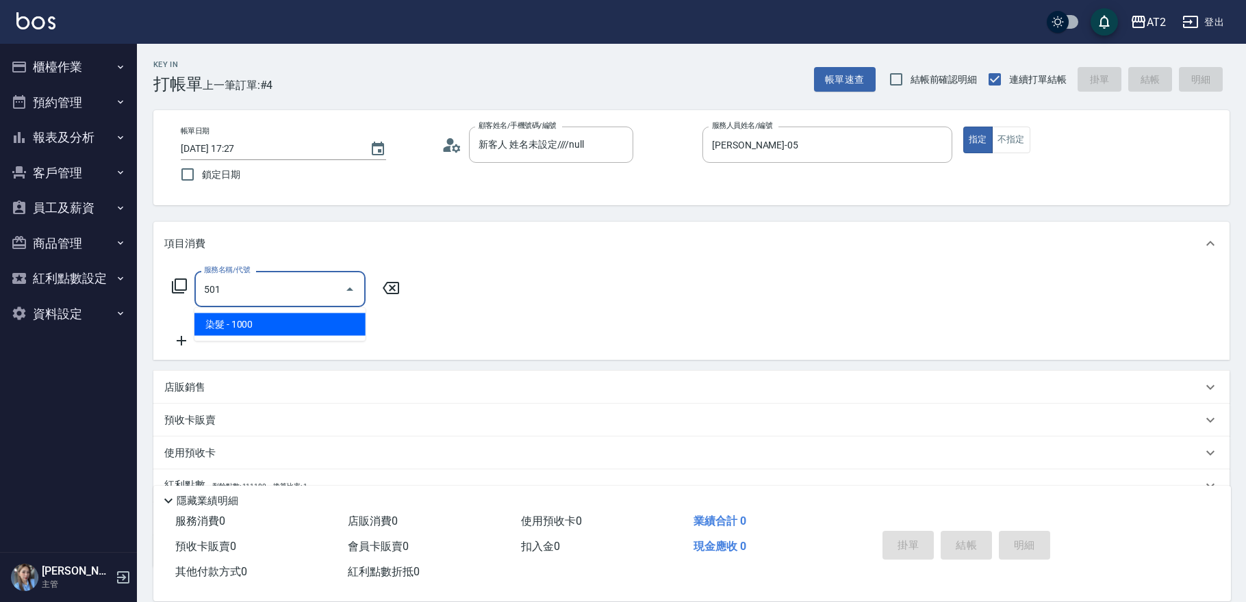
type input "100"
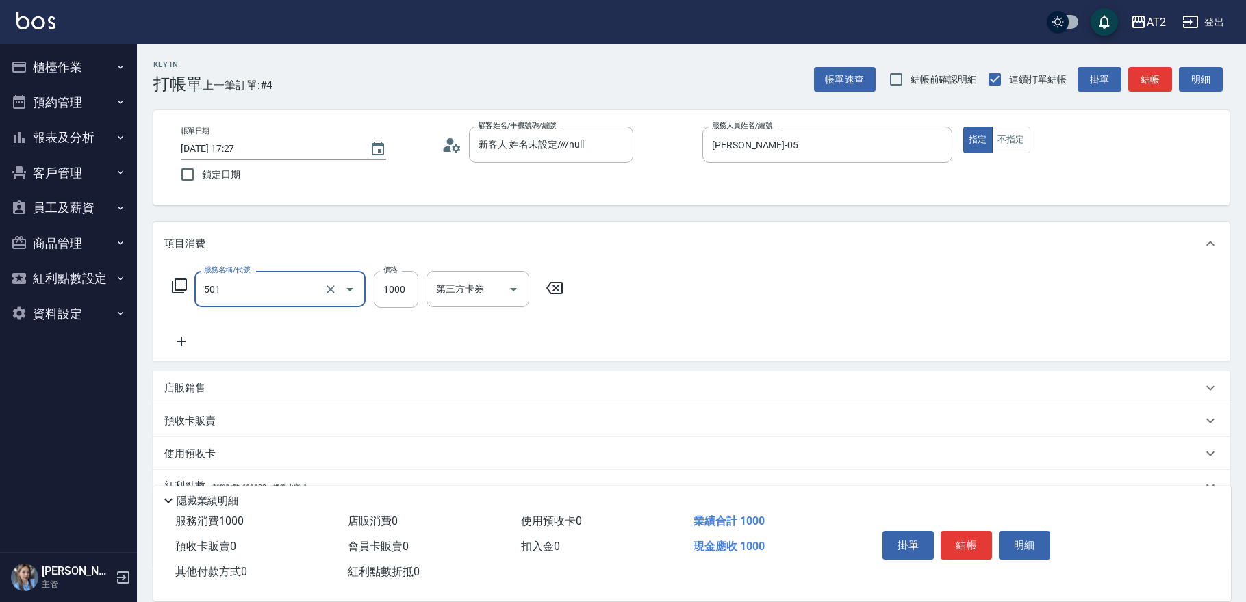
type input "染髮(501)"
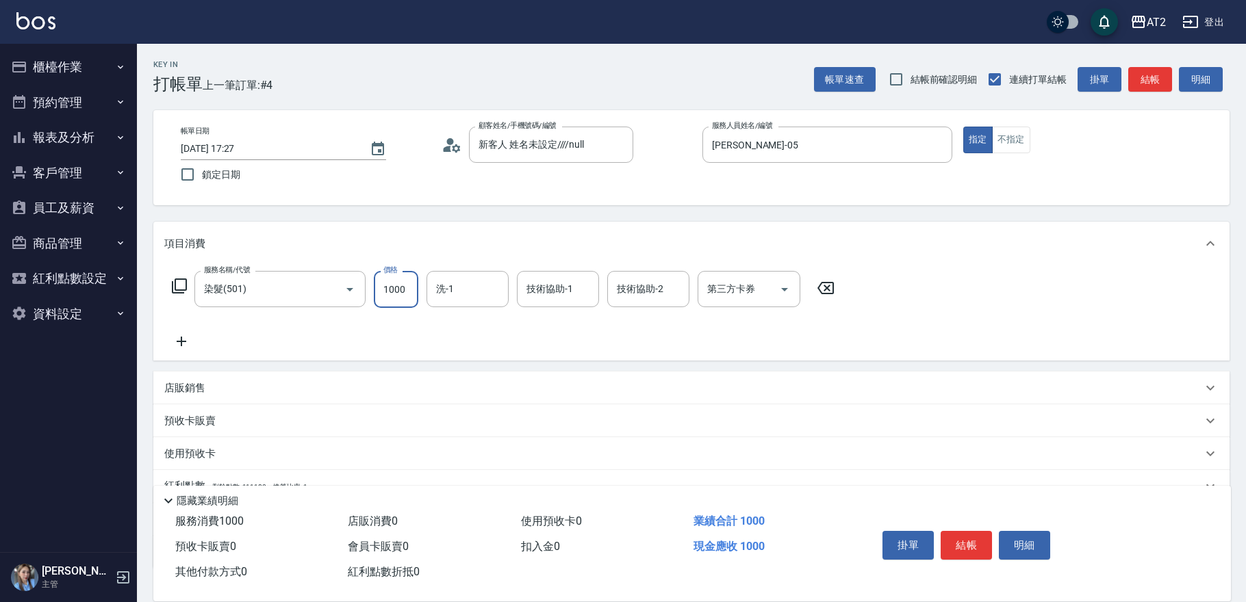
type input "2"
type input "0"
type input "238"
type input "20"
type input "2380"
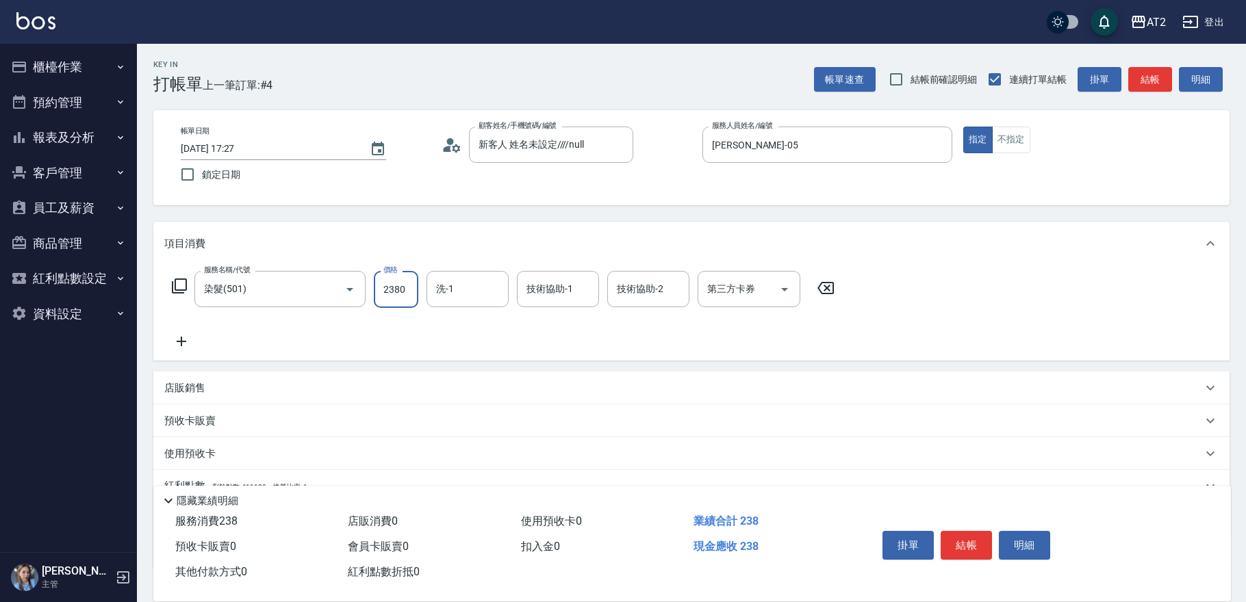
type input "230"
type input "2380"
type input "[PERSON_NAME]-43"
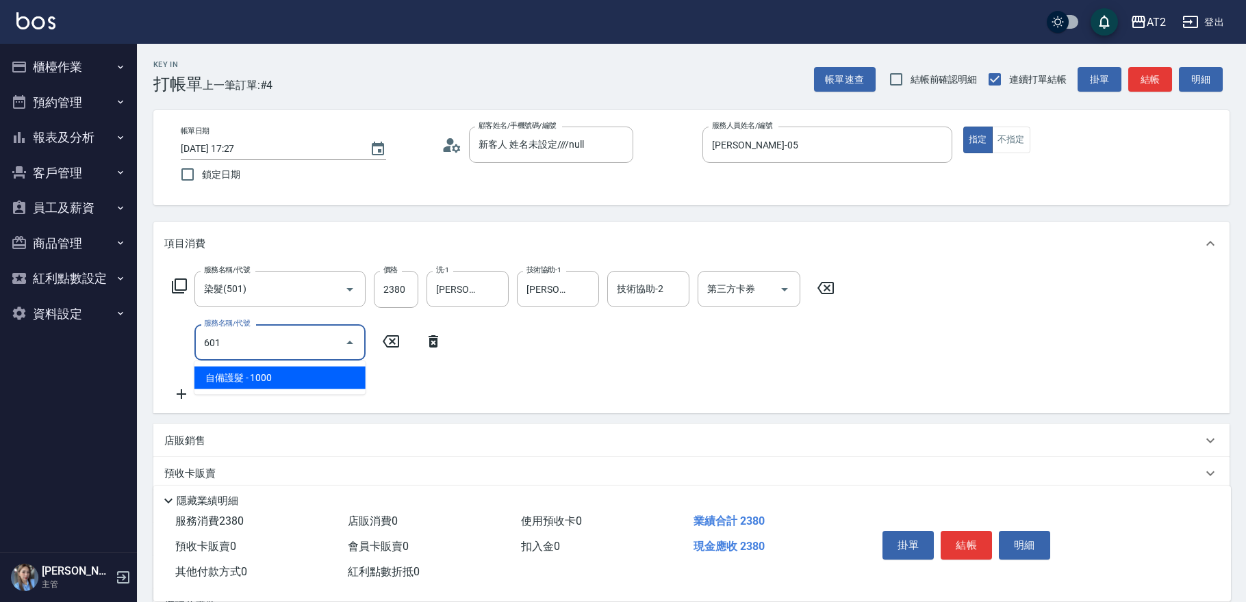
type input "601"
type input "330"
type input "自備護髮(601)"
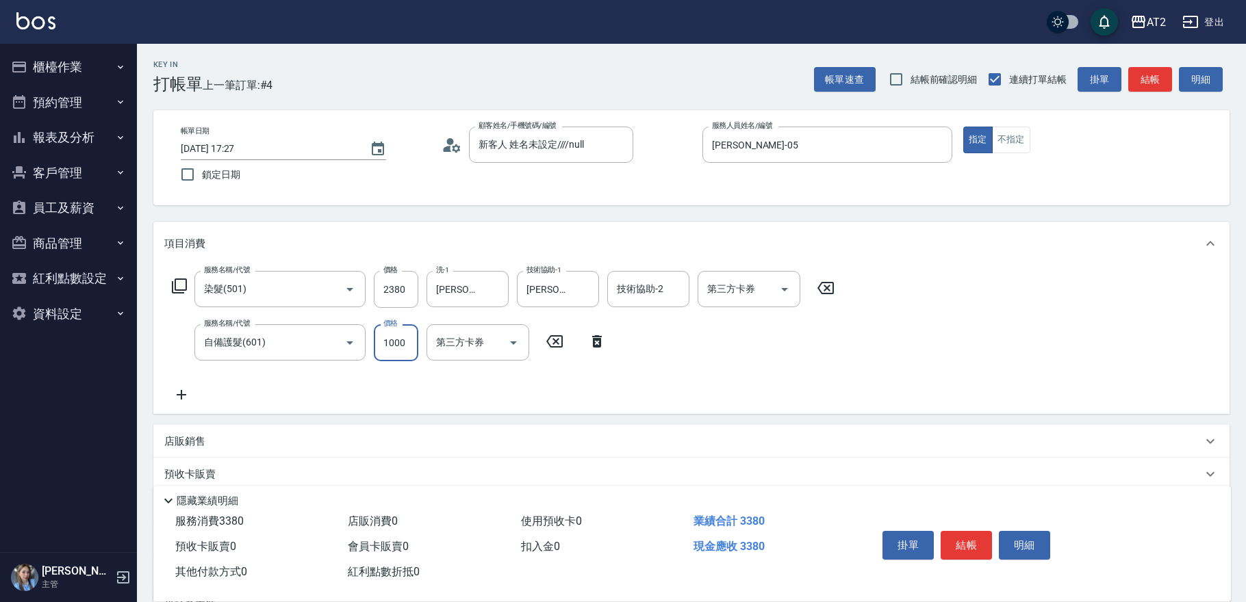
type input "2"
type input "230"
type input "20"
type input "240"
type input "200"
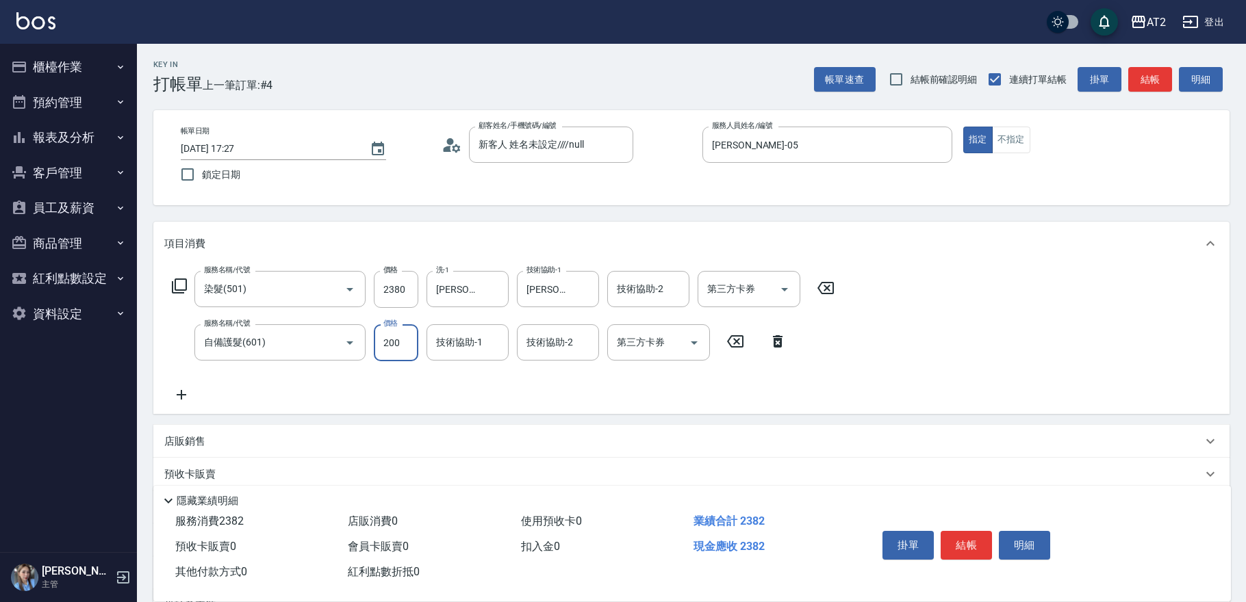
type input "250"
type input "2000"
type input "430"
type input "2000"
type input "[PERSON_NAME]-43"
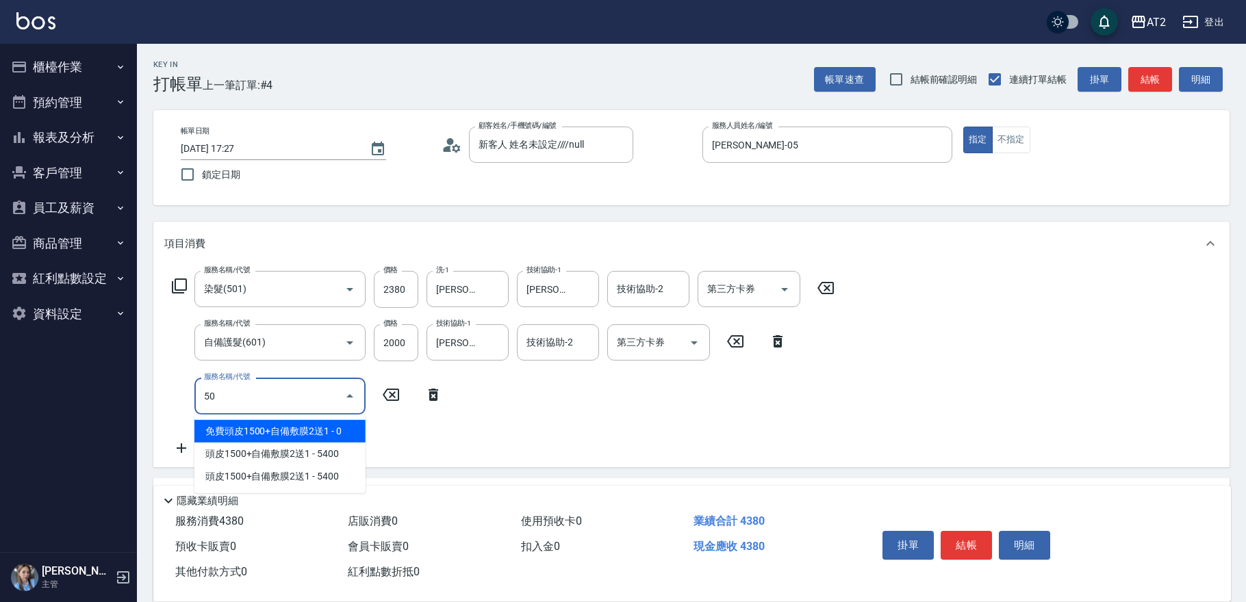
type input "502"
type input "480"
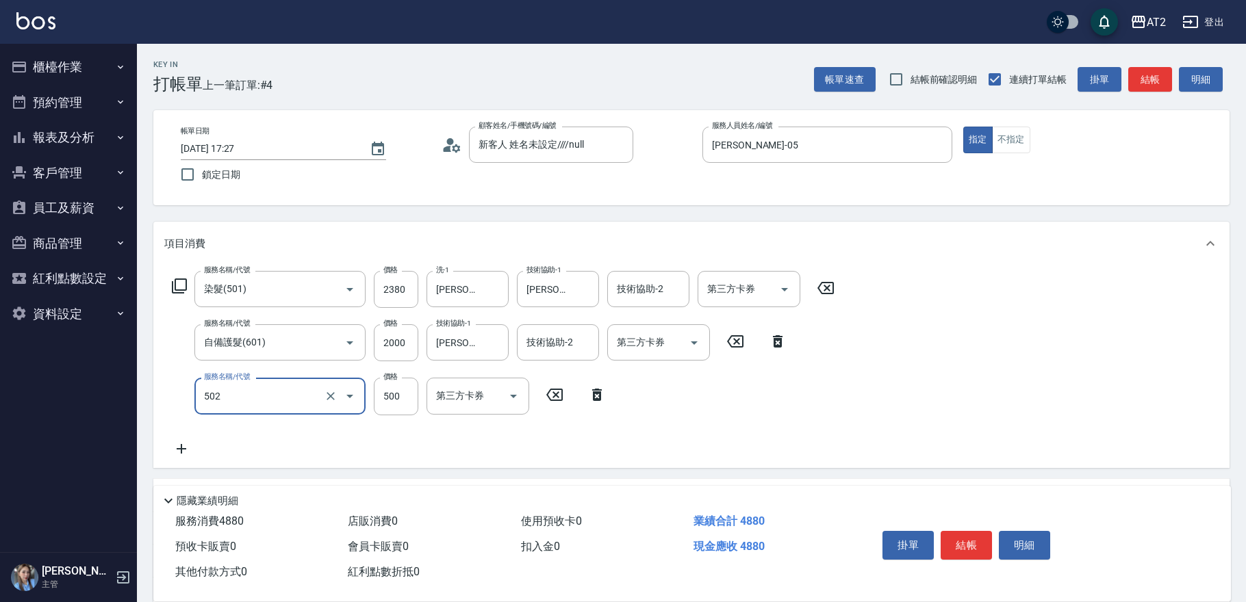
type input "漂髮(502)"
type input "0"
type input "430"
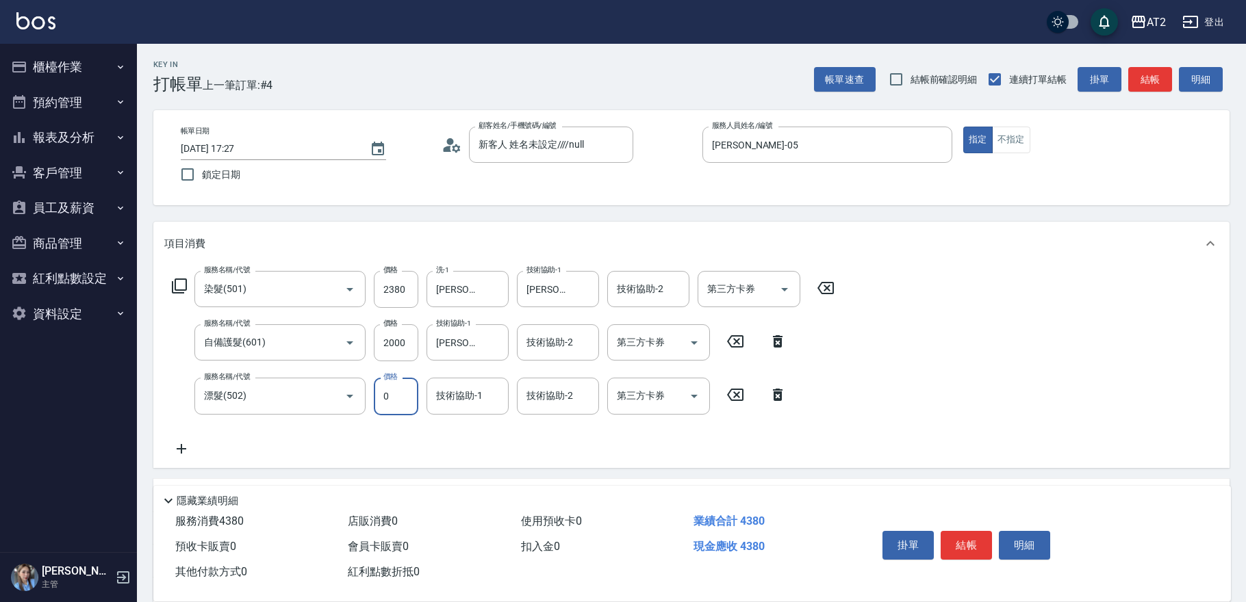
type input "0"
type input "[PERSON_NAME]-43"
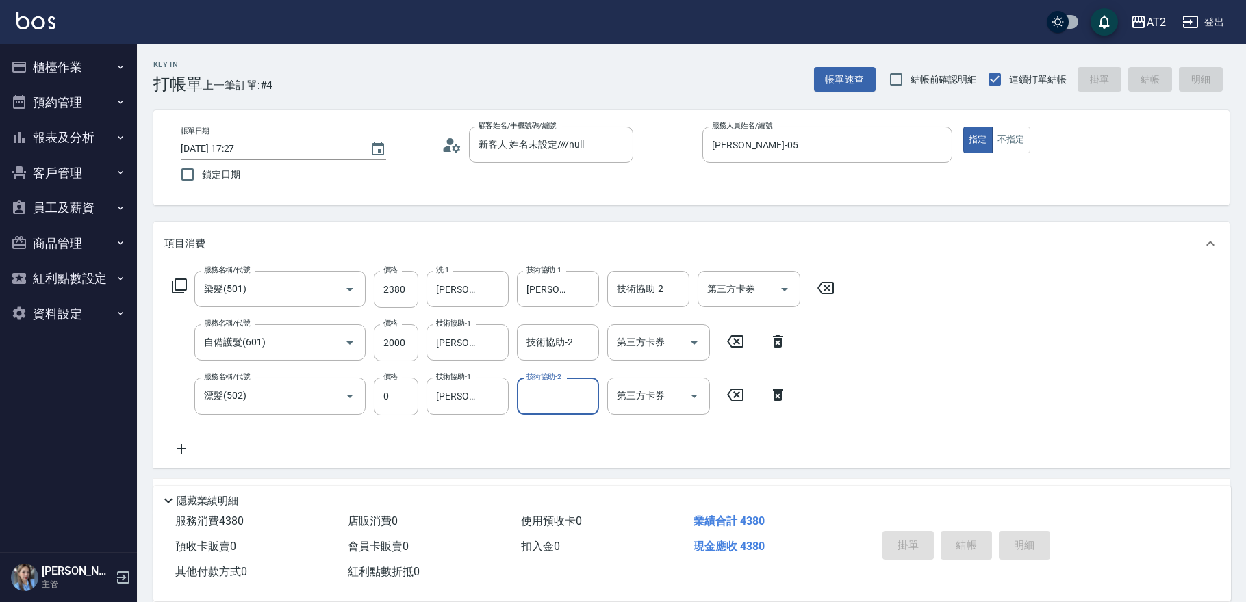
type input "[DATE] 17:28"
type input "0"
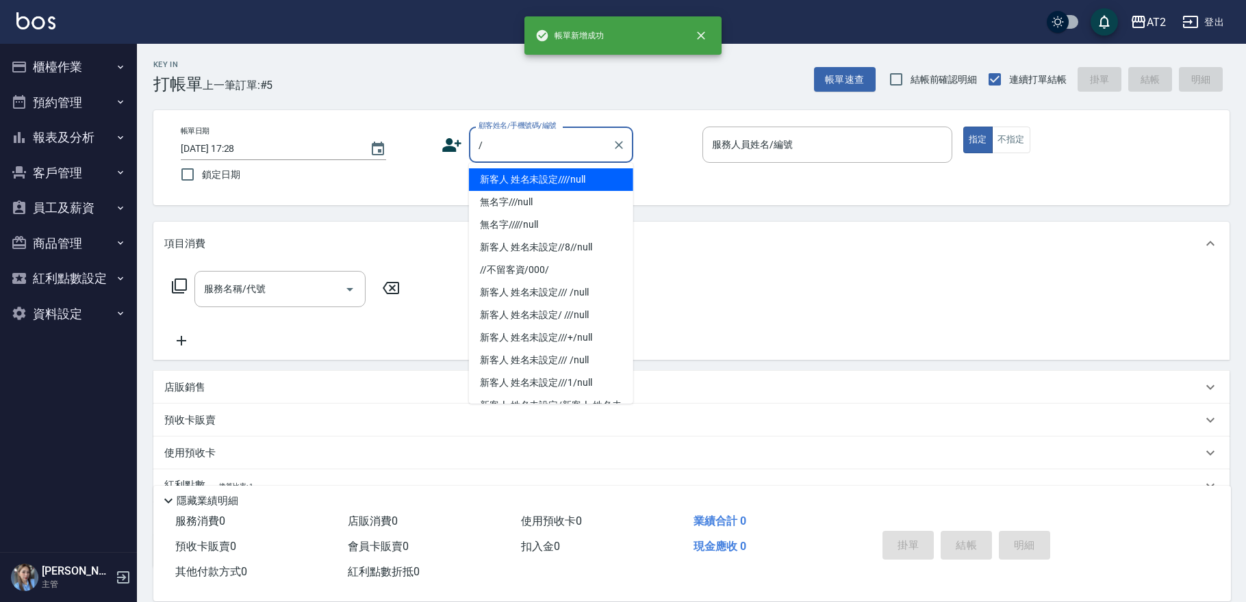
type input "新客人 姓名未設定////null"
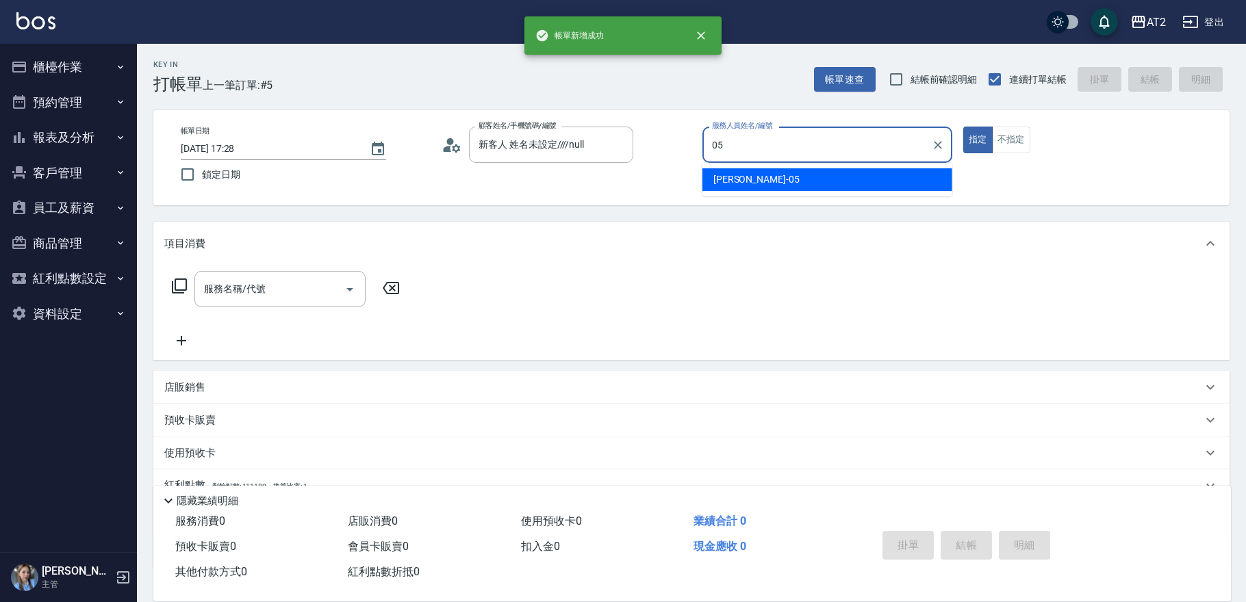
type input "[PERSON_NAME]-05"
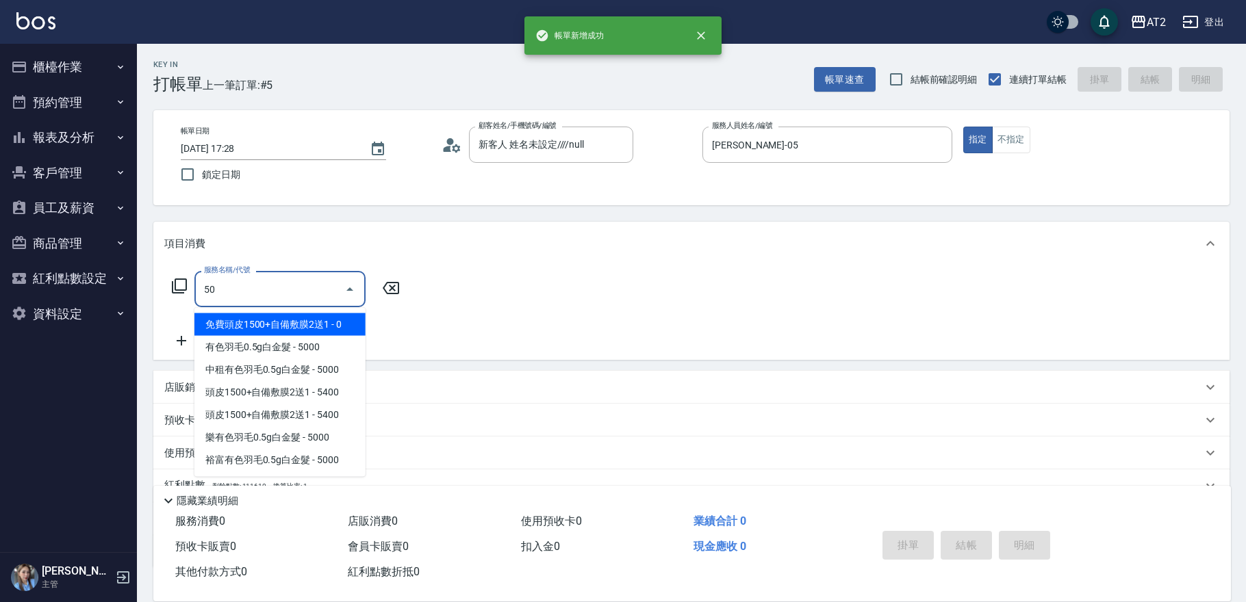
type input "501"
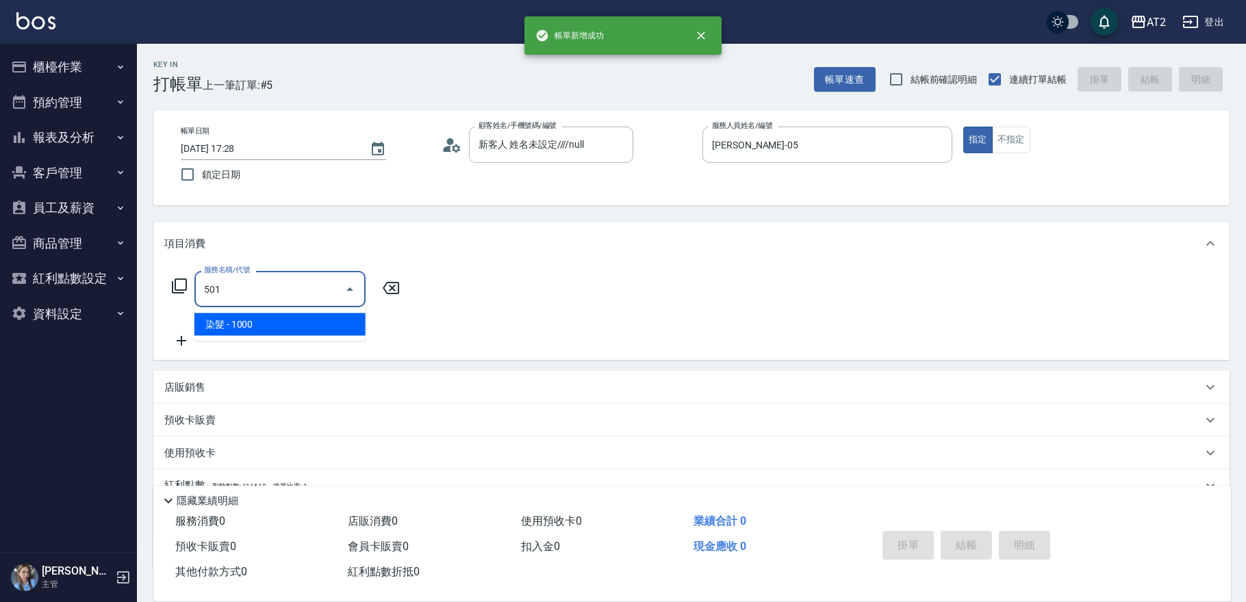
type input "100"
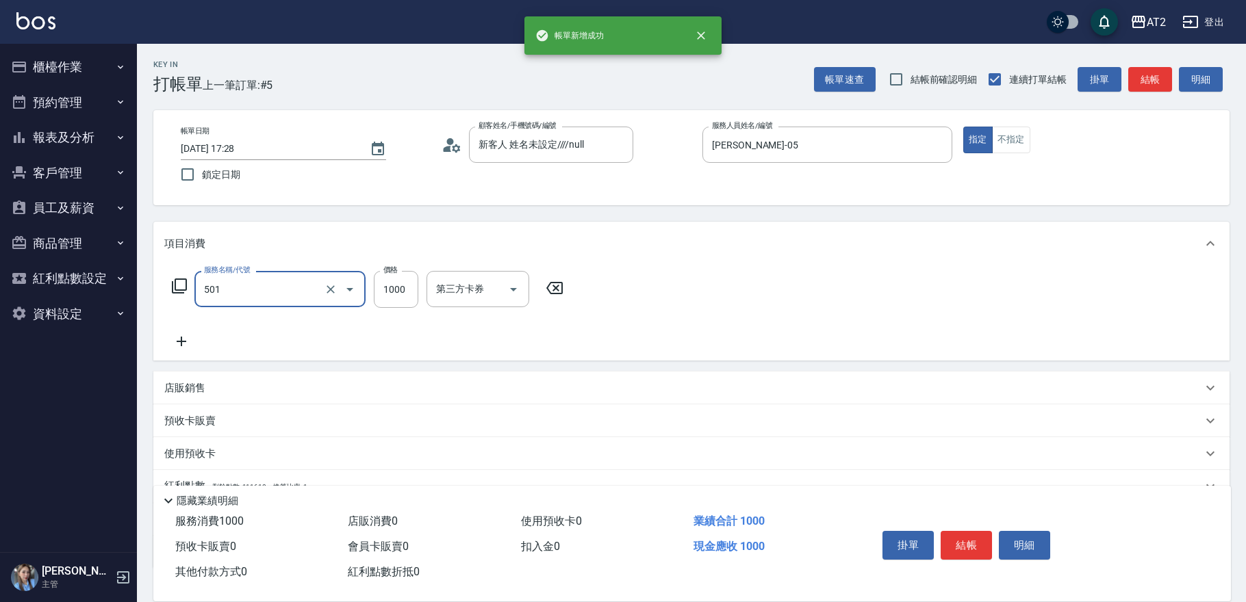
type input "染髮(501)"
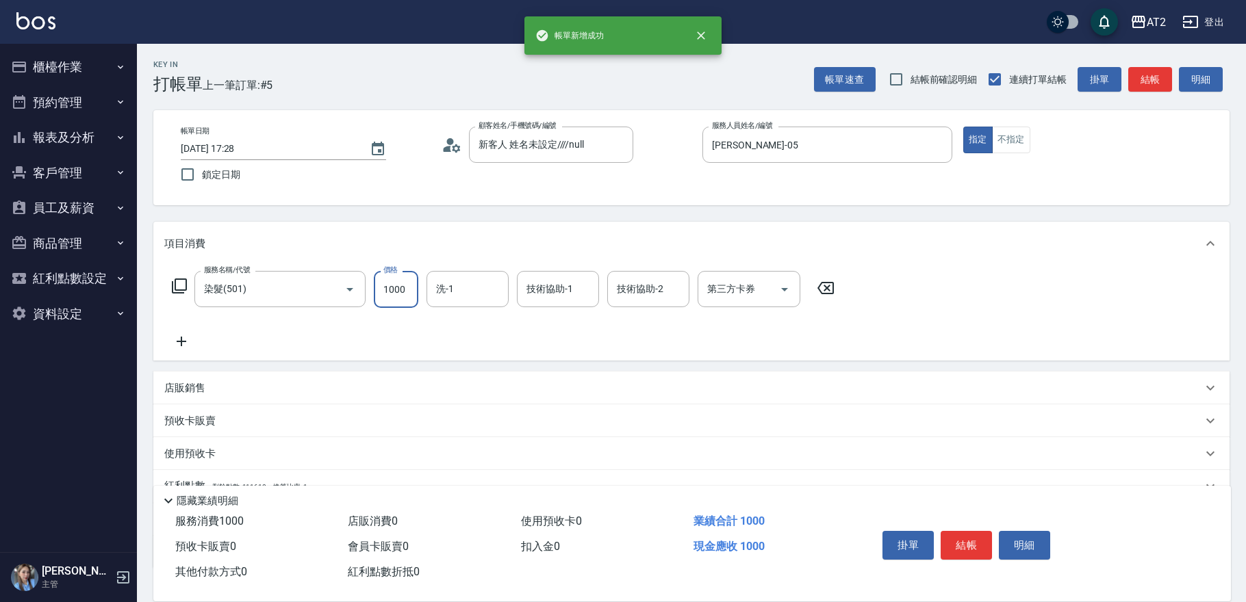
type input "2"
type input "0"
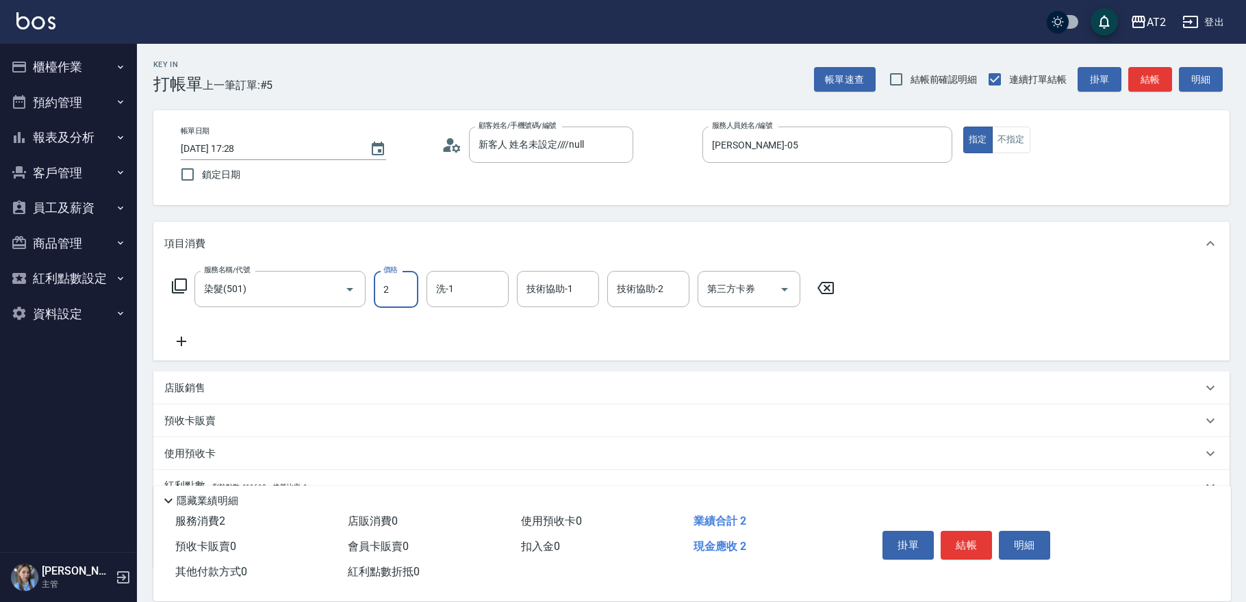
type input "23"
type input "20"
type input "2380"
type input "230"
type input "2380"
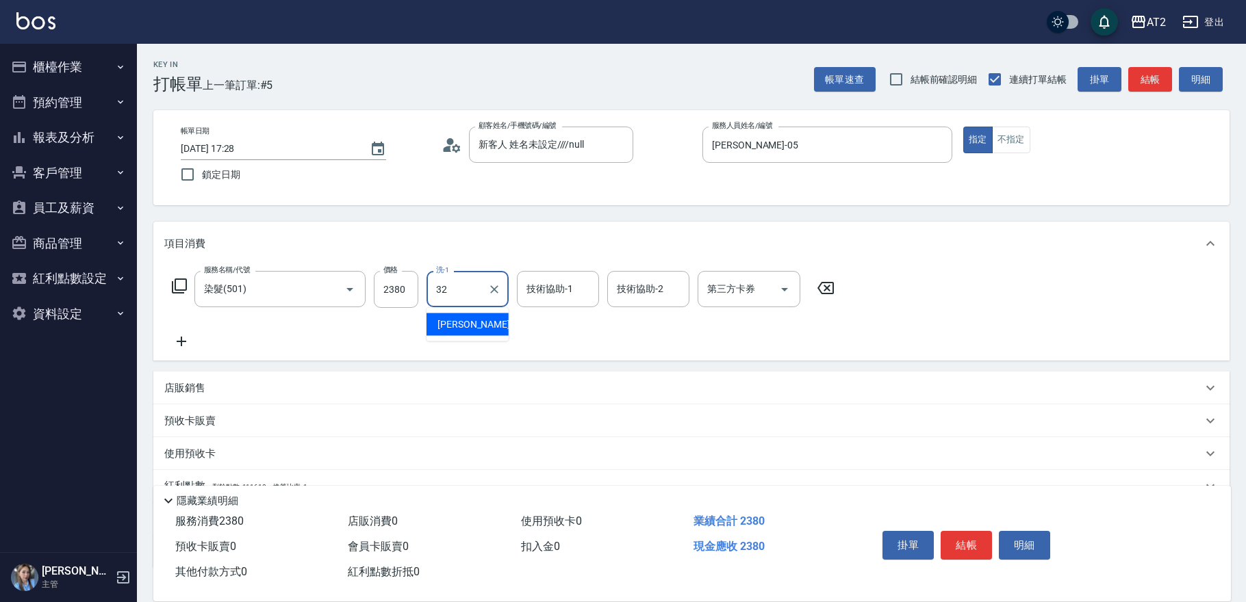
type input "[PERSON_NAME]-32"
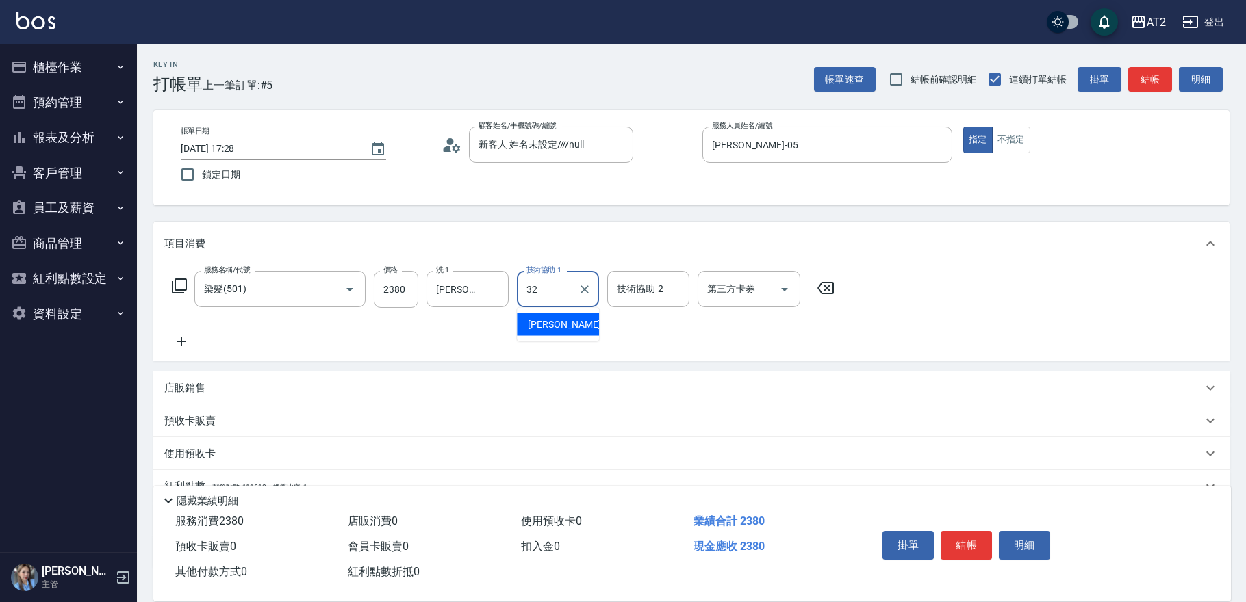
type input "[PERSON_NAME]-32"
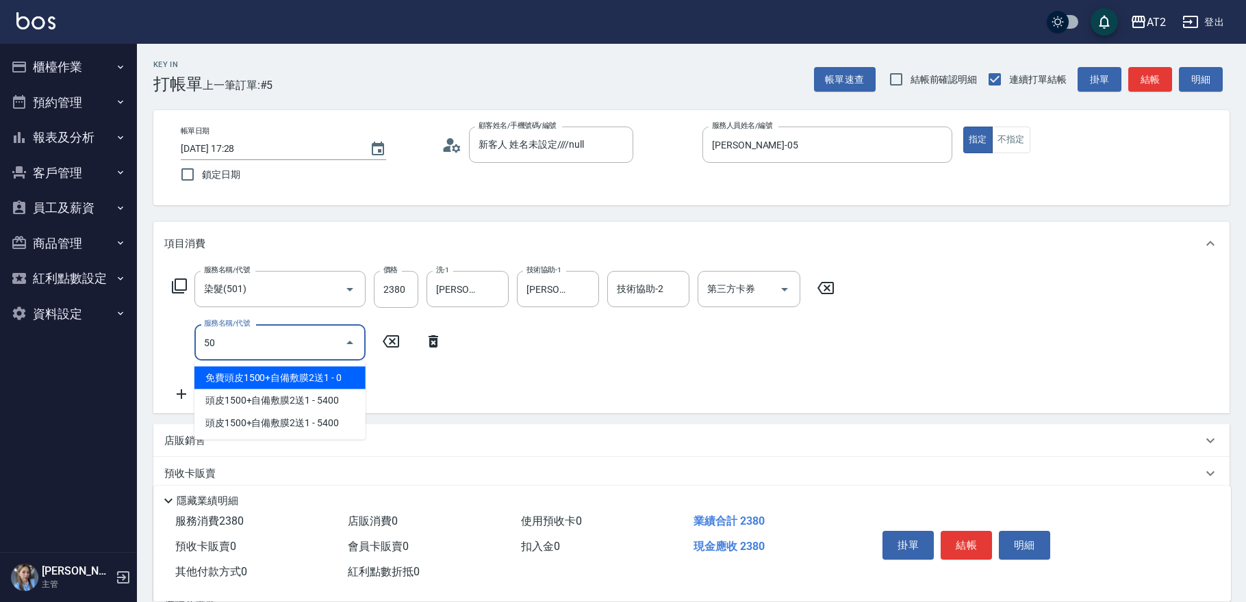
type input "502"
type input "280"
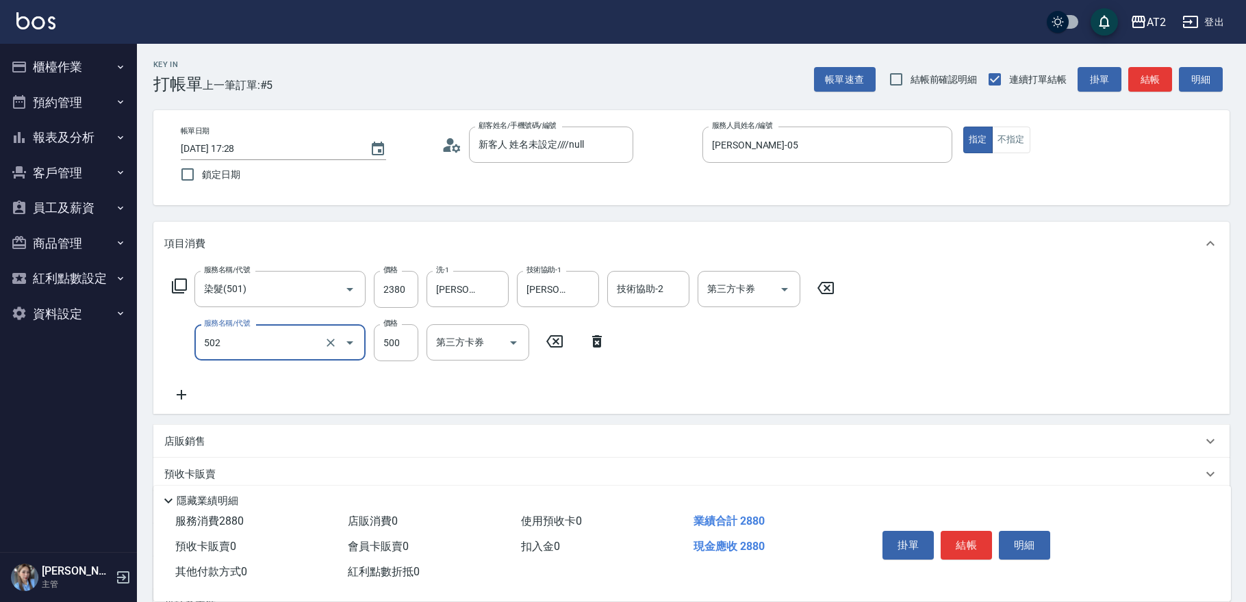
type input "漂髮(502)"
type input "0"
type input "230"
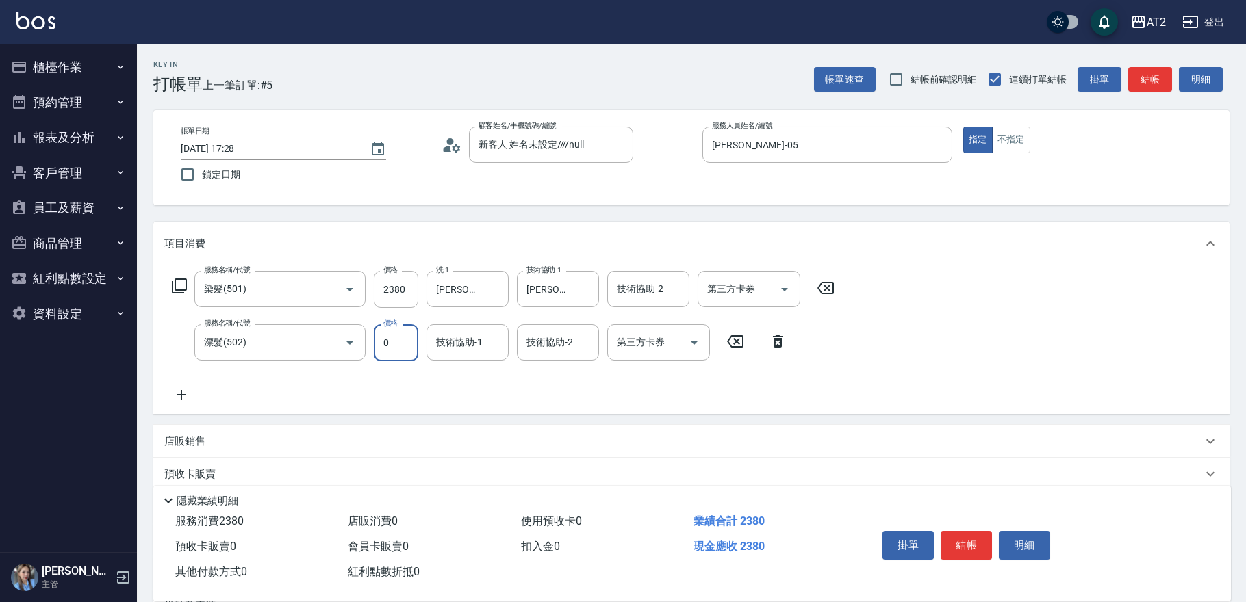
type input "0"
type input "[PERSON_NAME]-32"
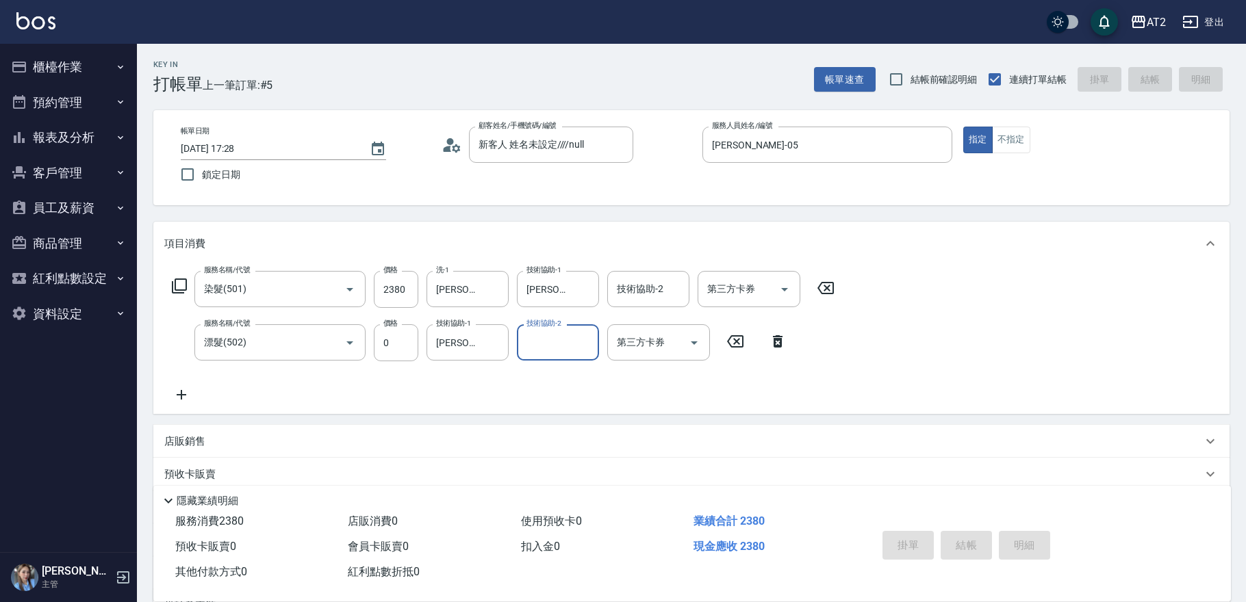
type input "0"
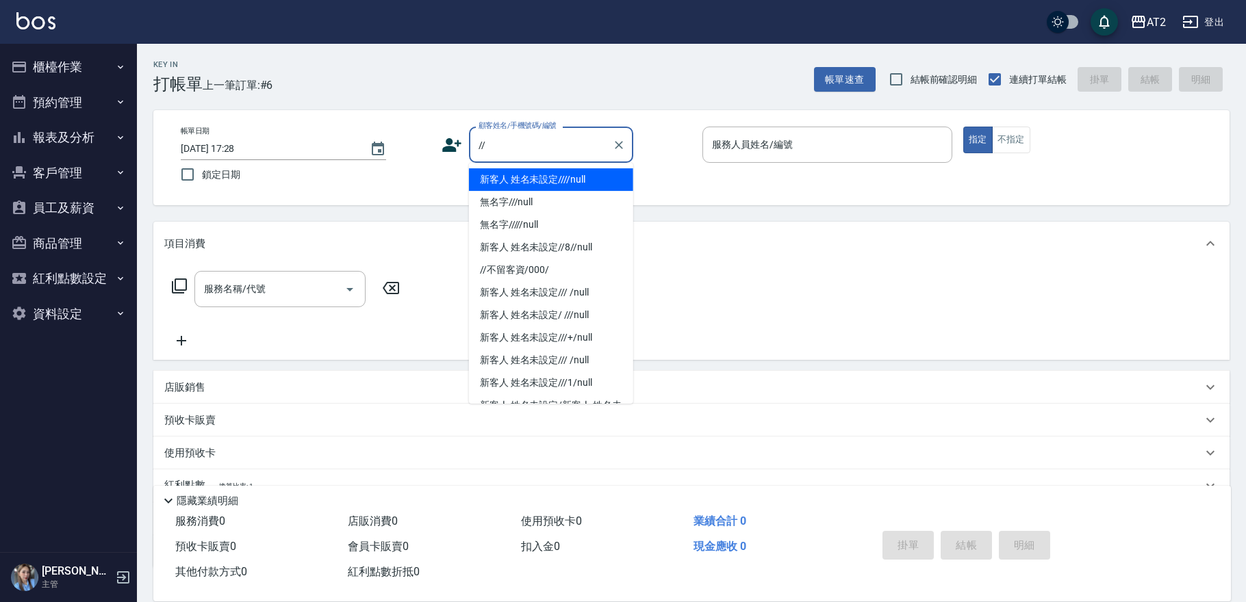
type input "//"
type input "0"
type input "新客人 姓名未設定////null"
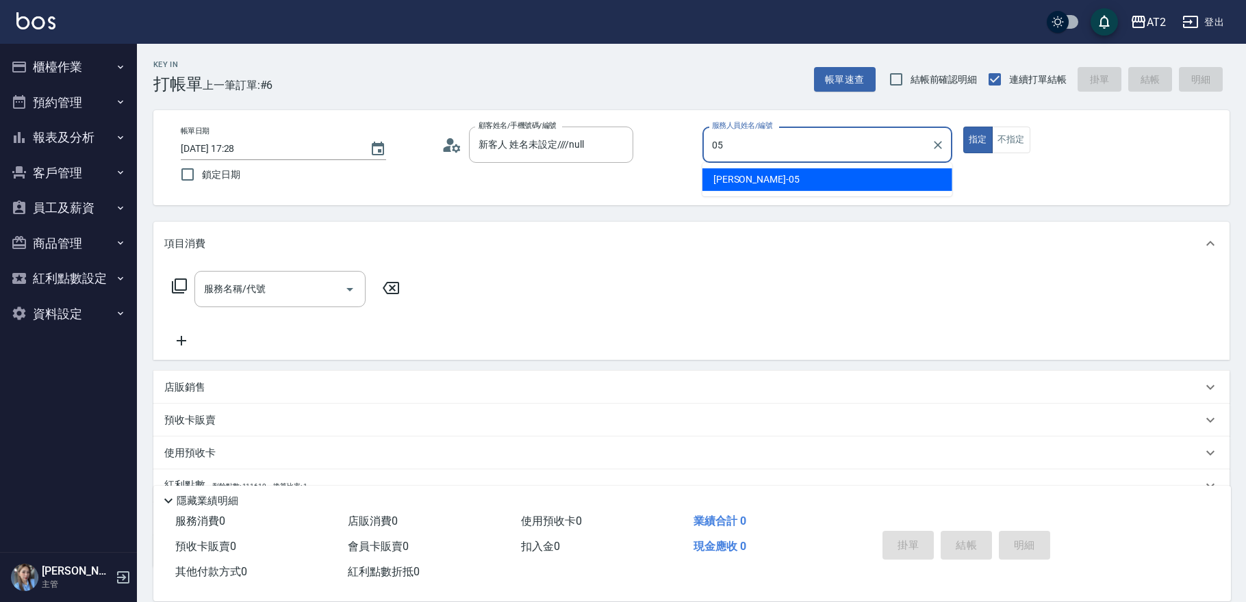
type input "[PERSON_NAME]-05"
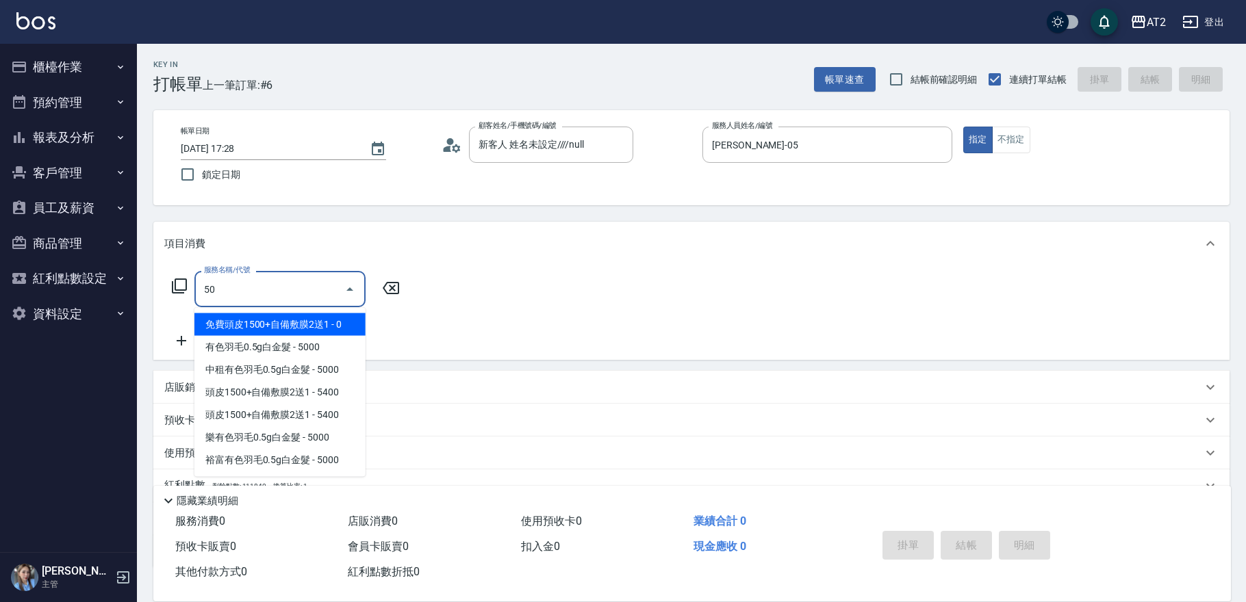
type input "501"
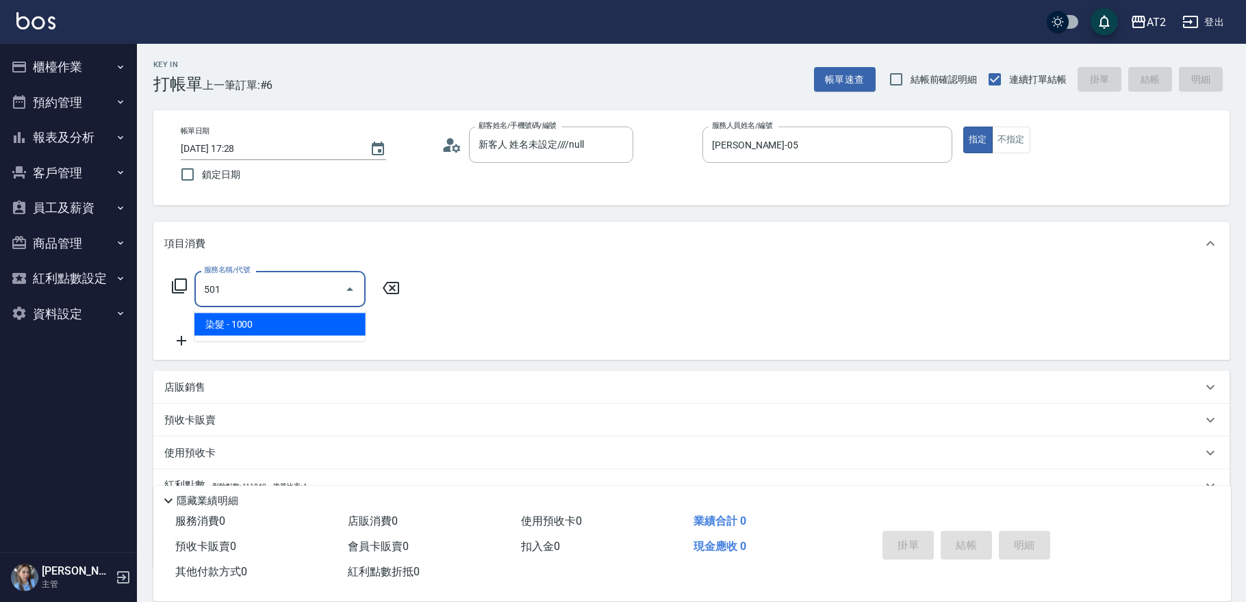
type input "100"
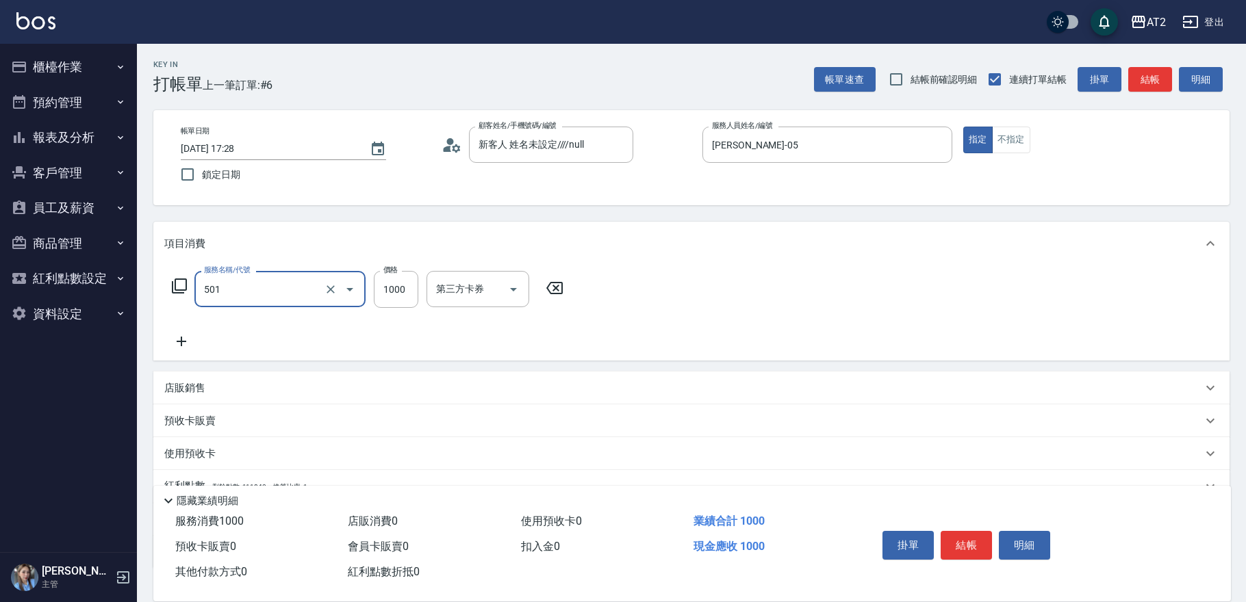
type input "染髮(501)"
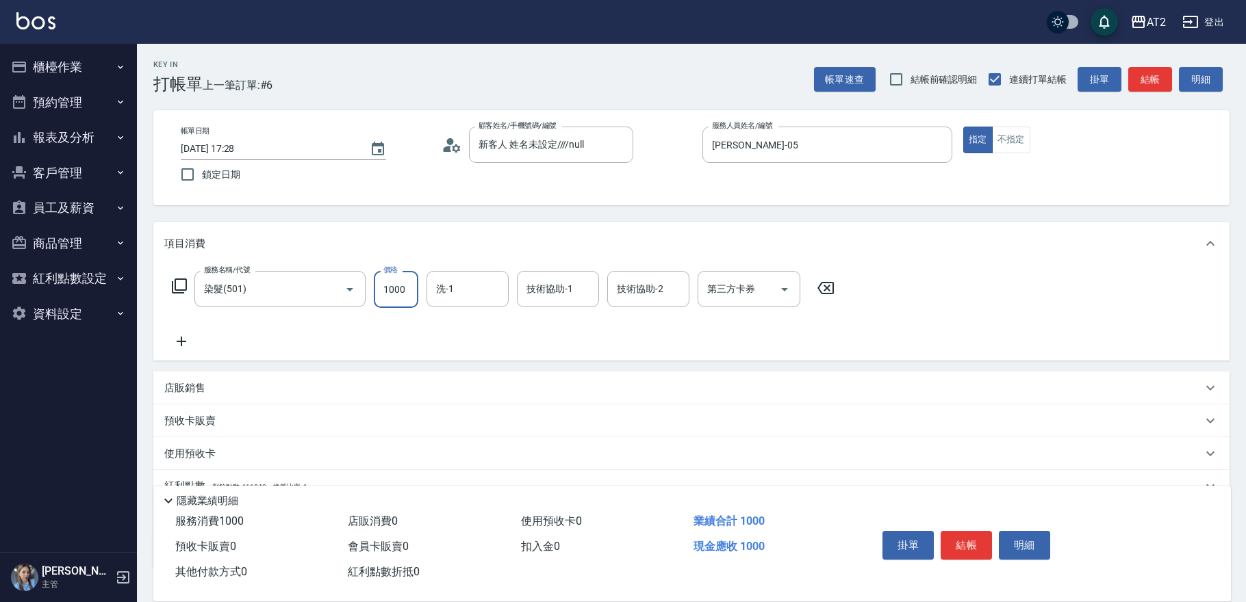
type input "3"
type input "0"
type input "318"
type input "30"
type input "3180"
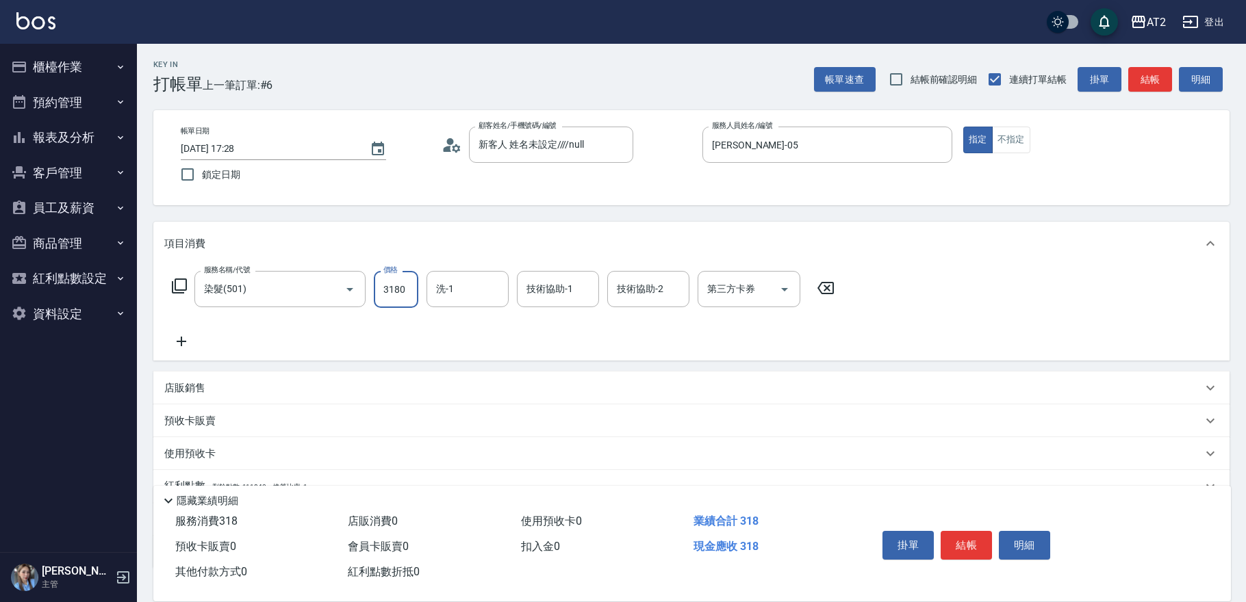
type input "310"
type input "3180"
type input "[PERSON_NAME]-32"
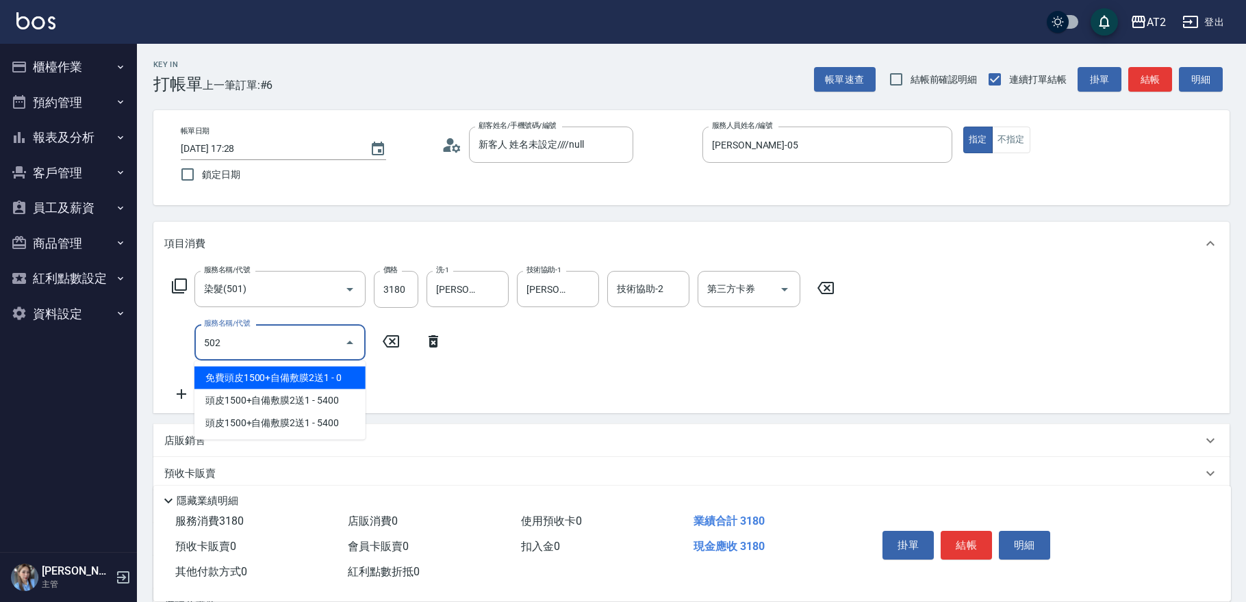
type input "502"
type input "360"
type input "漂髮(502)"
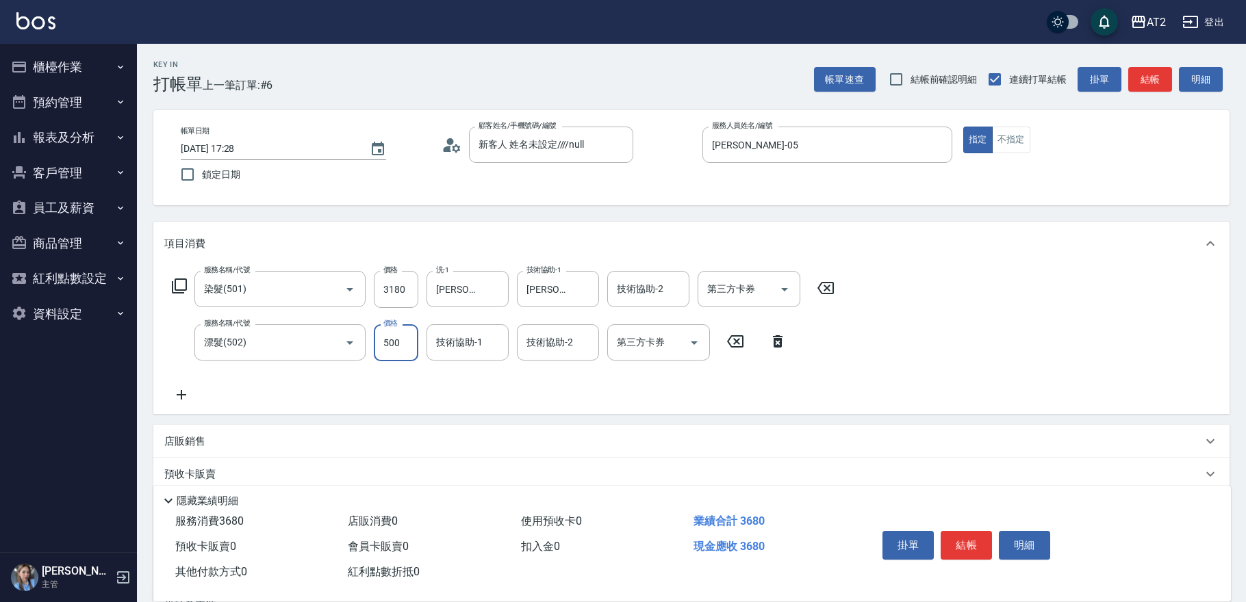
type input "0"
type input "310"
type input "0"
type input "[PERSON_NAME]-32"
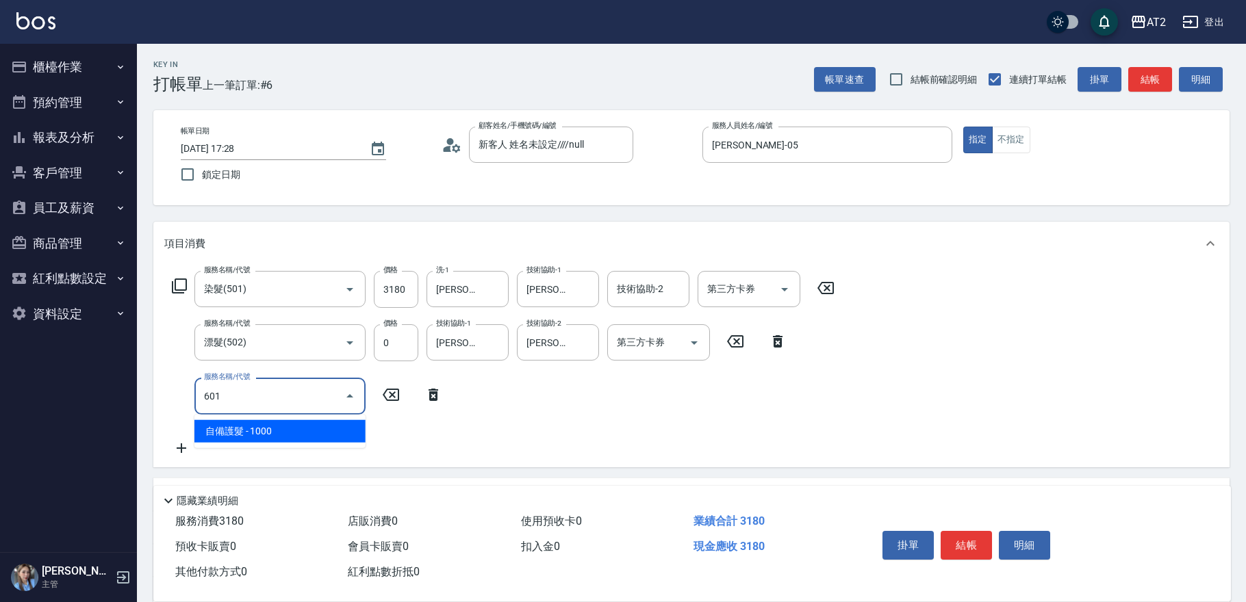
type input "601"
type input "410"
type input "自備護髮(601)"
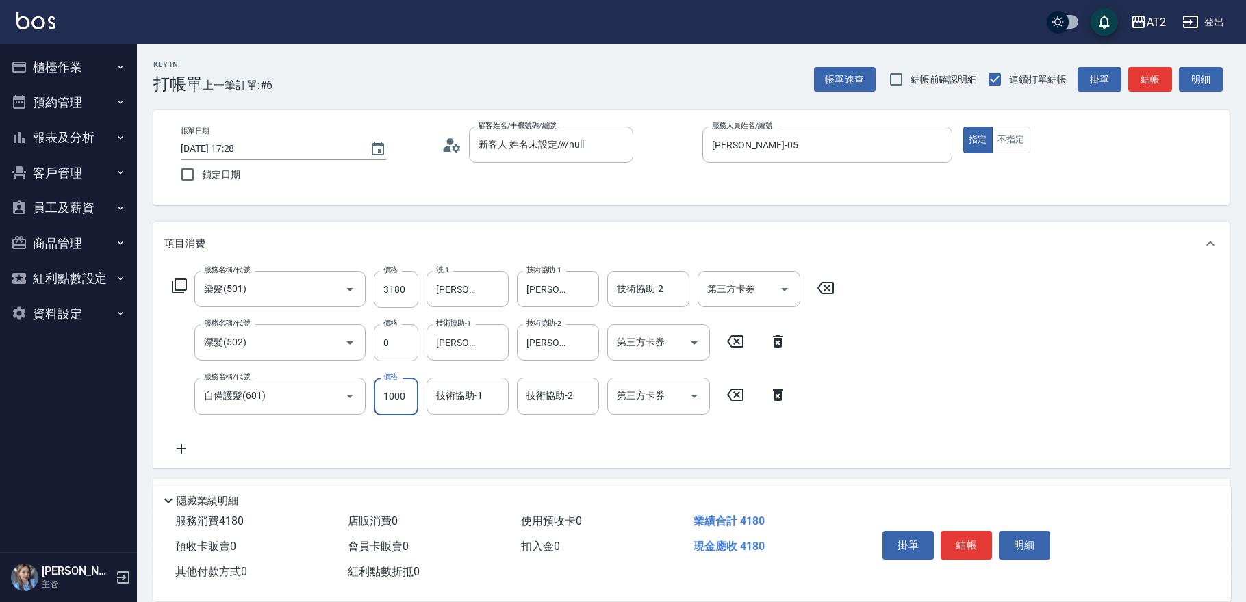
type input "2"
type input "310"
type input "25"
type input "320"
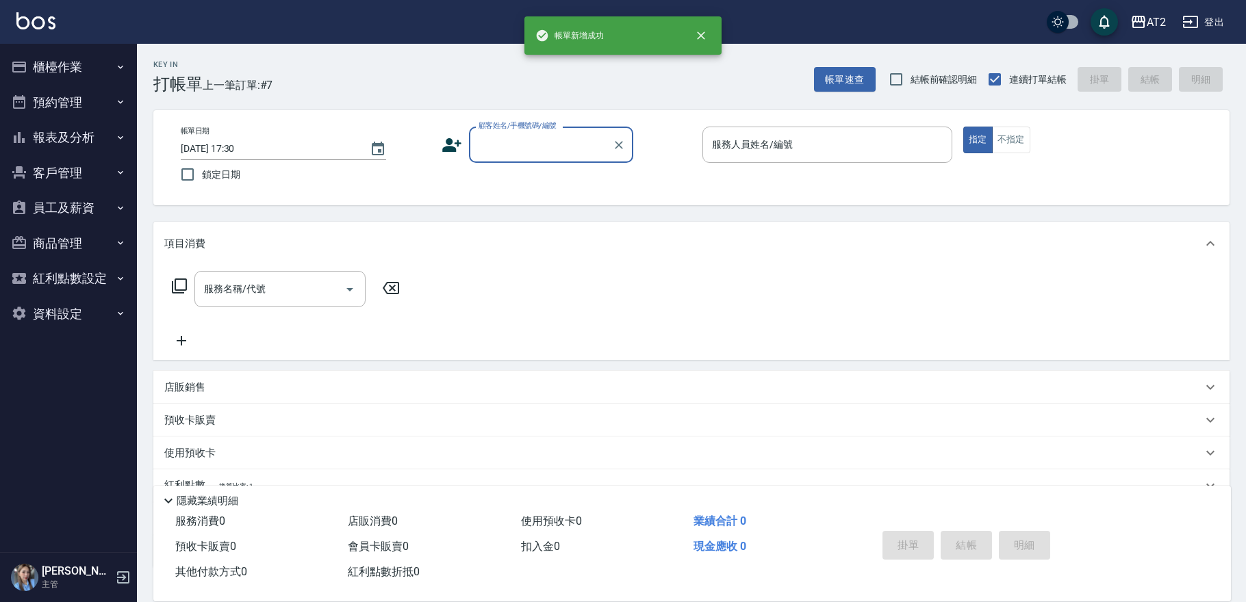
click at [118, 154] on button "報表及分析" at bounding box center [68, 138] width 126 height 36
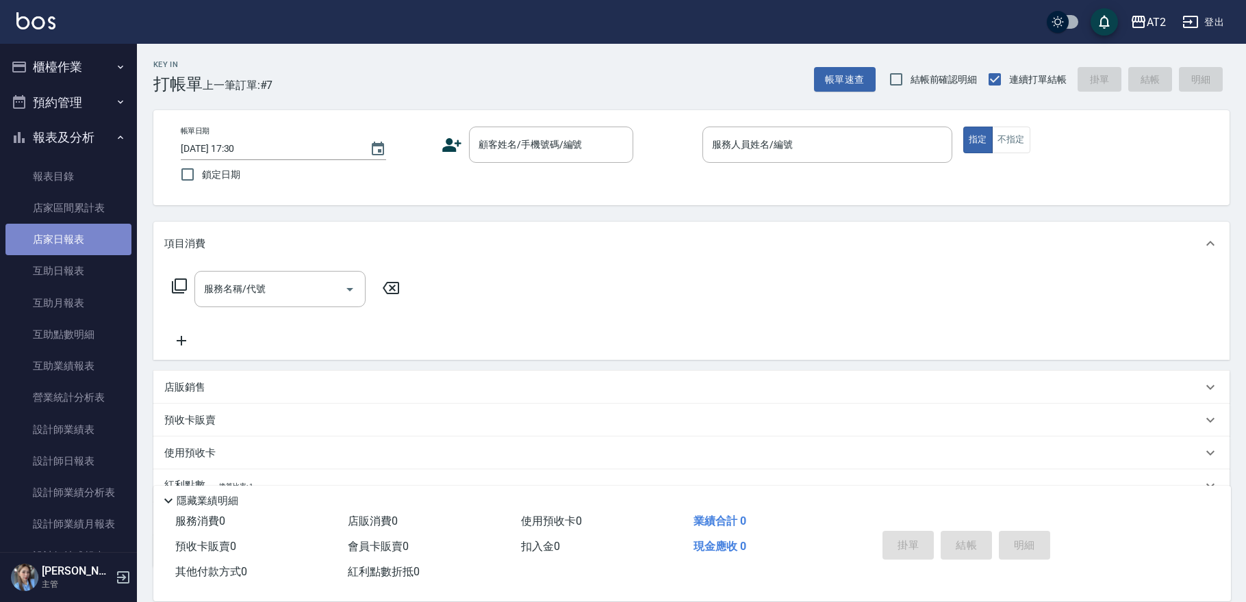
click at [82, 231] on link "店家日報表" at bounding box center [68, 239] width 126 height 31
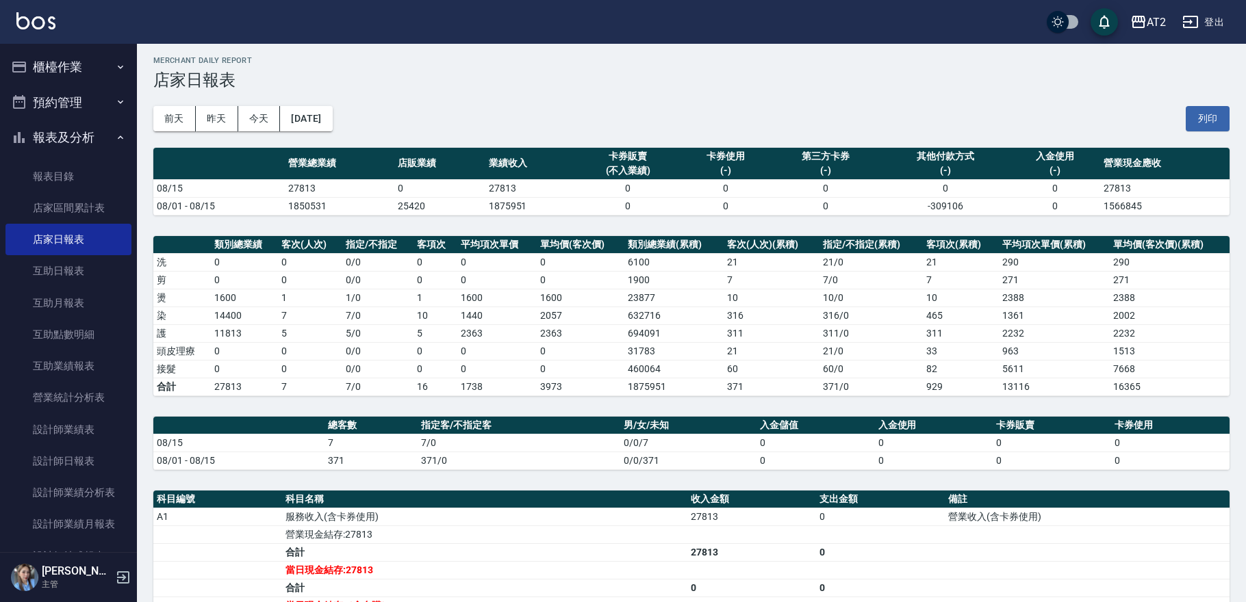
scroll to position [211, 0]
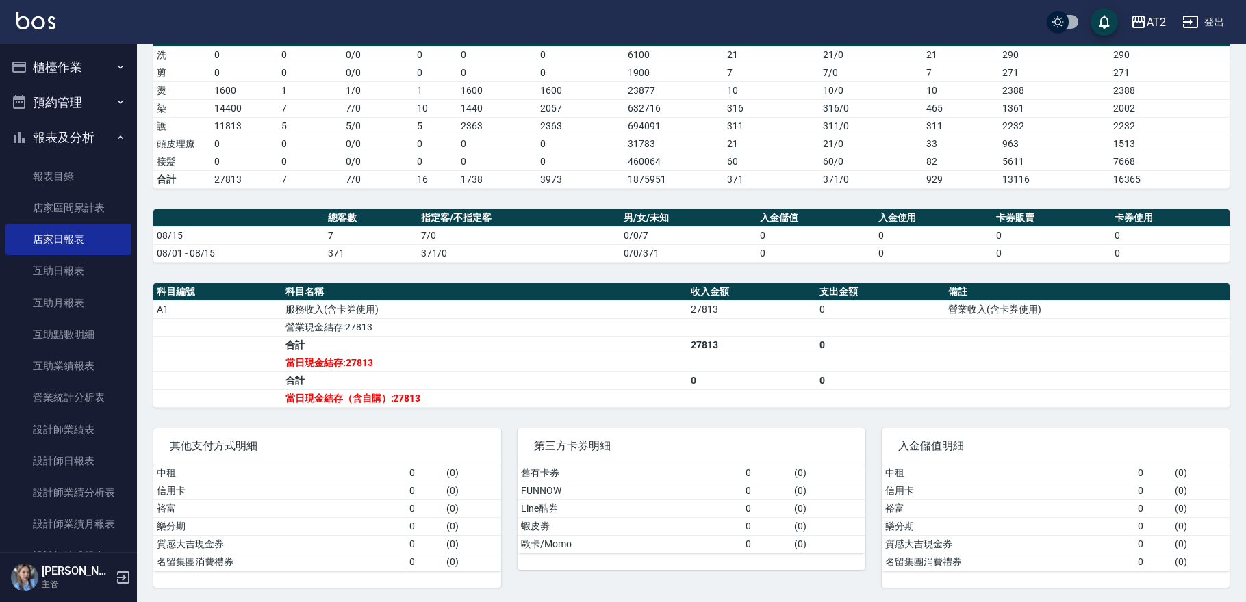
click at [1227, 24] on button "登出" at bounding box center [1203, 22] width 53 height 25
